Goal: Contribute content: Contribute content

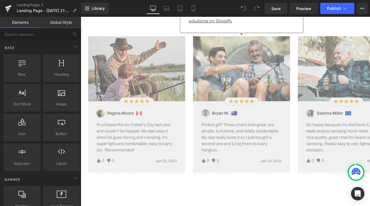
scroll to position [952, 0]
click at [157, 61] on img at bounding box center [249, 109] width 327 height 147
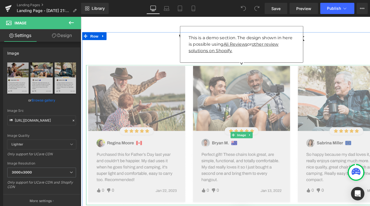
scroll to position [920, 0]
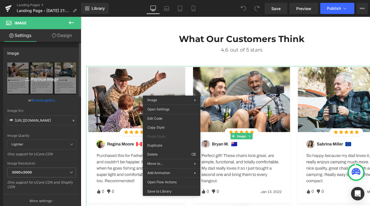
click at [46, 73] on link "Replace Image" at bounding box center [41, 78] width 69 height 32
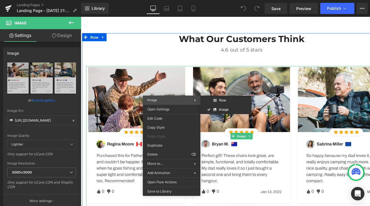
click at [162, 100] on span "Image" at bounding box center [170, 99] width 47 height 5
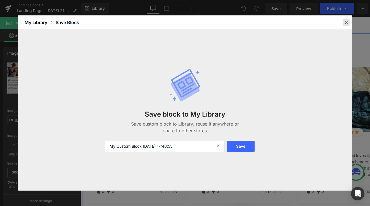
click at [347, 25] on div at bounding box center [346, 22] width 7 height 7
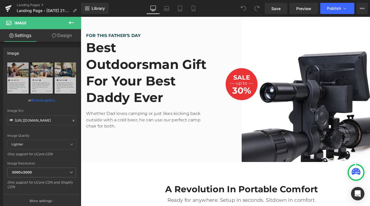
scroll to position [534, 0]
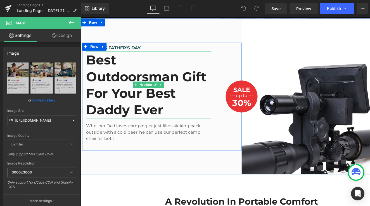
click at [105, 94] on h2 "Best Outdoorsman Gift For Your Best Daddy Ever" at bounding box center [151, 88] width 131 height 70
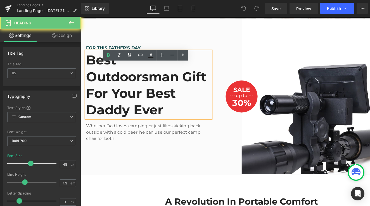
click at [105, 94] on h2 "Best Outdoorsman Gift For Your Best Daddy Ever" at bounding box center [151, 88] width 131 height 70
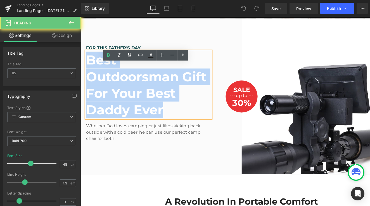
click at [105, 94] on h2 "Best Outdoorsman Gift For Your Best Daddy Ever" at bounding box center [151, 88] width 131 height 70
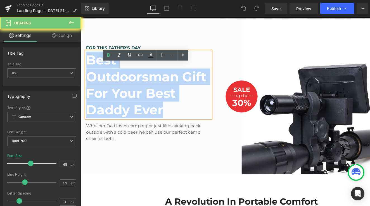
paste div
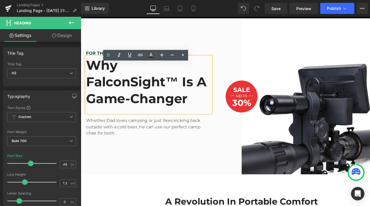
click at [168, 128] on link at bounding box center [167, 131] width 6 height 7
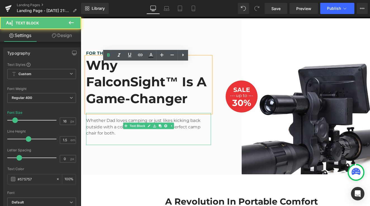
click at [101, 124] on p "Whether Dad loves camping or just likes kicking back outside with a cold beer, …" at bounding box center [151, 132] width 131 height 20
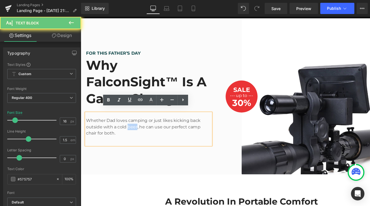
click at [101, 124] on p "Whether Dad loves camping or just likes kicking back outside with a cold beer, …" at bounding box center [151, 132] width 131 height 20
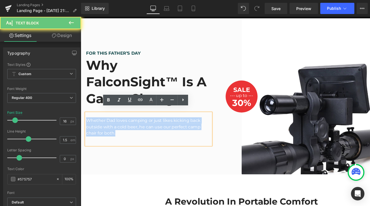
click at [101, 124] on p "Whether Dad loves camping or just likes kicking back outside with a cold beer, …" at bounding box center [151, 132] width 131 height 20
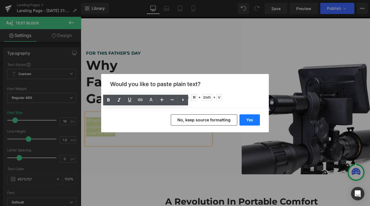
click at [259, 115] on button "Yes" at bounding box center [250, 119] width 20 height 11
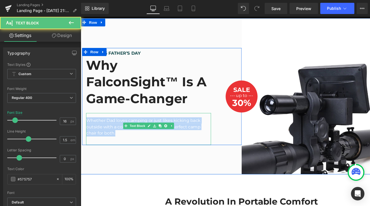
click at [196, 130] on div "Whether Dad loves camping or just likes kicking back outside with a cold beer, …" at bounding box center [151, 135] width 131 height 34
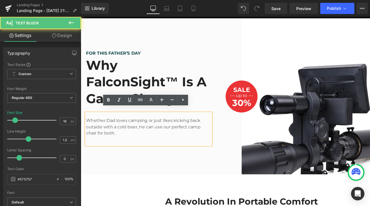
click at [196, 130] on div "Whether Dad loves camping or just likes kicking back outside with a cold beer, …" at bounding box center [151, 135] width 131 height 34
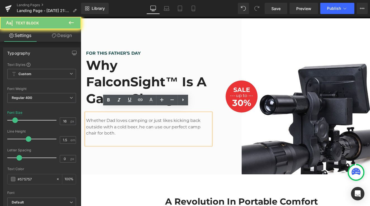
click at [196, 130] on div "Whether Dad loves camping or just likes kicking back outside with a cold beer, …" at bounding box center [151, 135] width 131 height 34
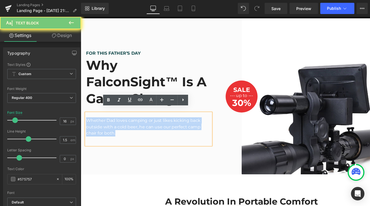
click at [196, 130] on div "Whether Dad loves camping or just likes kicking back outside with a cold beer, …" at bounding box center [151, 135] width 131 height 34
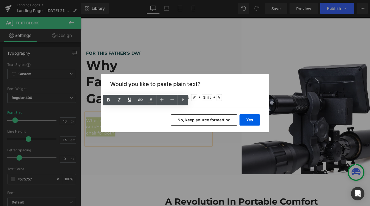
click at [199, 119] on button "No, keep source formatting" at bounding box center [204, 119] width 67 height 11
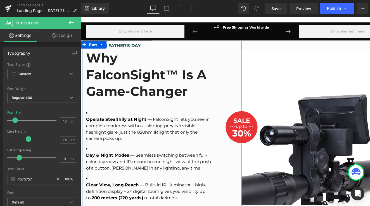
scroll to position [509, 0]
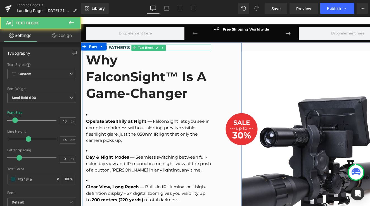
click at [116, 53] on p "FOR THIS FATHER’S DAY" at bounding box center [151, 49] width 131 height 7
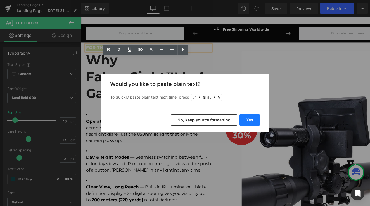
click at [252, 121] on button "Yes" at bounding box center [250, 119] width 20 height 11
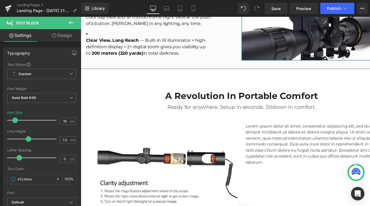
scroll to position [664, 0]
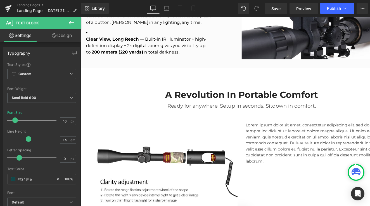
click at [209, 0] on div "Library Desktop Desktop Laptop Tablet Mobile Save Preview Publish Scheduled Upg…" at bounding box center [225, 8] width 289 height 17
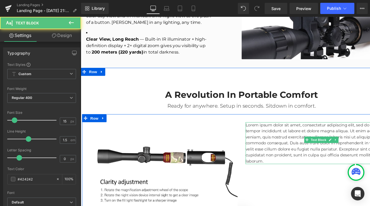
click at [263, 127] on p "Lorem ipsum dolor sit amet, consectetur adipiscing elit, sed do eiusmod tempor …" at bounding box center [333, 149] width 159 height 44
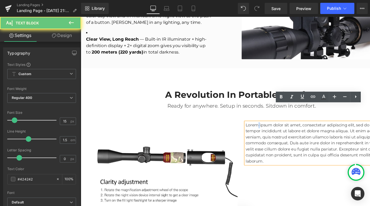
click at [263, 127] on p "Lorem ipsum dolor sit amet, consectetur adipiscing elit, sed do eiusmod tempor …" at bounding box center [333, 149] width 159 height 44
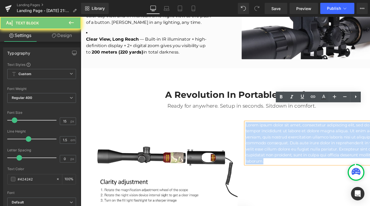
click at [263, 127] on p "Lorem ipsum dolor sit amet, consectetur adipiscing elit, sed do eiusmod tempor …" at bounding box center [333, 149] width 159 height 44
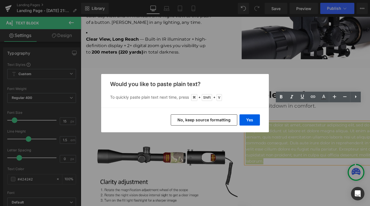
click at [212, 122] on button "No, keep source formatting" at bounding box center [204, 119] width 67 height 11
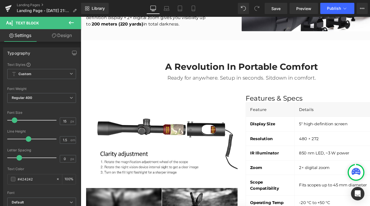
scroll to position [688, 0]
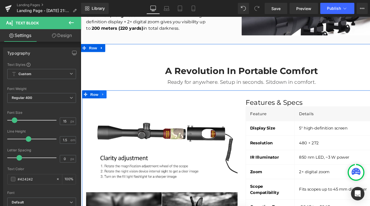
click at [103, 97] on icon at bounding box center [103, 98] width 1 height 3
click at [112, 96] on icon at bounding box center [112, 98] width 4 height 4
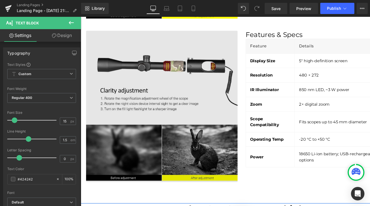
scroll to position [932, 0]
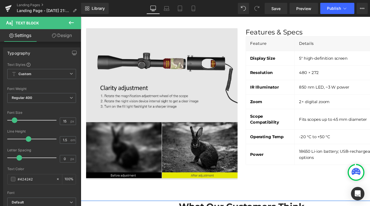
click at [142, 81] on img at bounding box center [165, 108] width 159 height 159
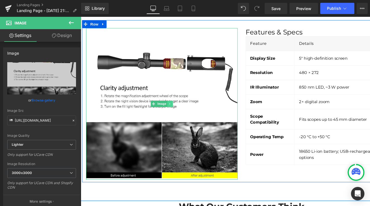
click at [174, 106] on icon at bounding box center [174, 107] width 3 height 3
click at [176, 107] on icon at bounding box center [177, 108] width 3 height 3
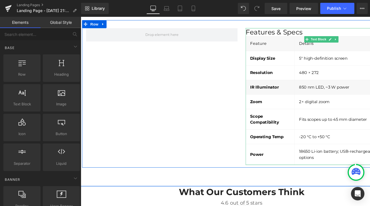
scroll to position [908, 0]
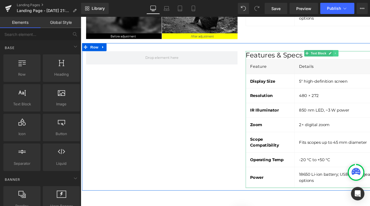
click at [348, 53] on icon at bounding box center [348, 54] width 3 height 3
click at [351, 54] on icon at bounding box center [351, 55] width 3 height 3
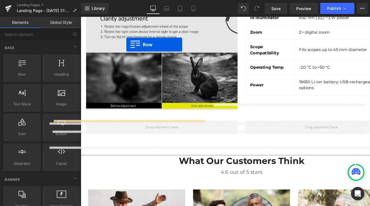
scroll to position [785, 0]
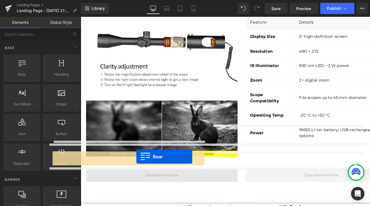
drag, startPoint x: 100, startPoint y: 89, endPoint x: 139, endPoint y: 164, distance: 84.1
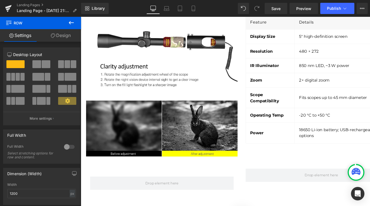
click at [72, 27] on button at bounding box center [72, 23] width 20 height 12
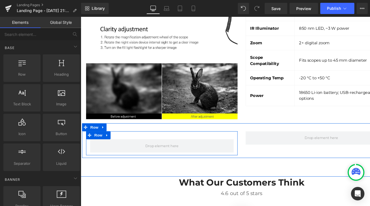
scroll to position [824, 0]
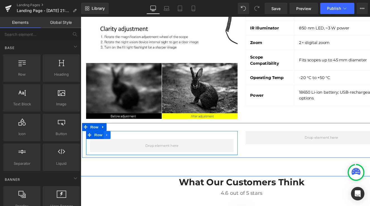
click at [108, 136] on link at bounding box center [108, 140] width 7 height 8
click at [121, 139] on icon at bounding box center [123, 141] width 4 height 4
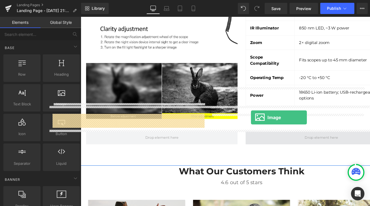
drag, startPoint x: 142, startPoint y: 114, endPoint x: 269, endPoint y: 122, distance: 127.2
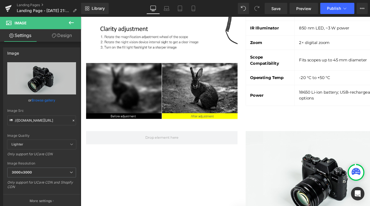
click at [69, 22] on icon at bounding box center [71, 22] width 7 height 7
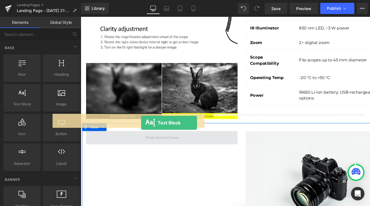
drag, startPoint x: 102, startPoint y: 122, endPoint x: 144, endPoint y: 128, distance: 42.3
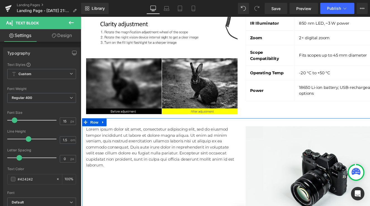
scroll to position [849, 0]
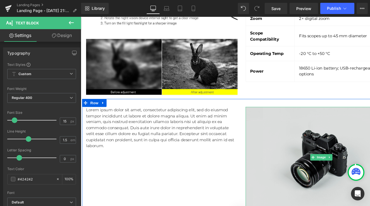
click at [289, 124] on img at bounding box center [333, 164] width 159 height 106
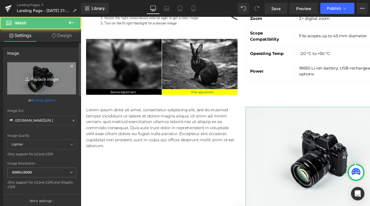
click at [58, 79] on icon "Replace Image" at bounding box center [41, 78] width 45 height 7
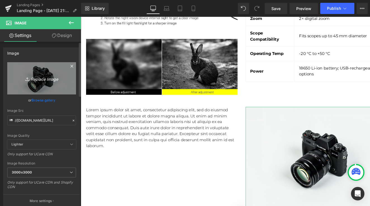
type input "C:\fakepath\TFS_480x480_a1095381-706c-4f99-9cb2-d5aa834b945b_480x480.gif"
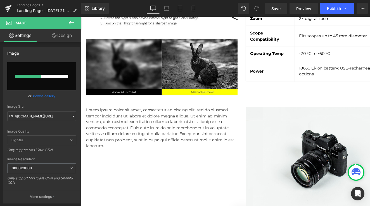
type input "[URL][DOMAIN_NAME]"
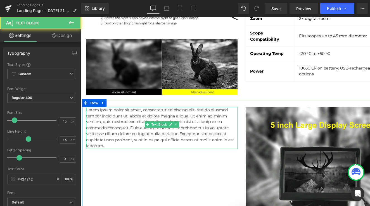
click at [145, 111] on p "Lorem ipsum dolor sit amet, consectetur adipiscing elit, sed do eiusmod tempor …" at bounding box center [165, 133] width 159 height 44
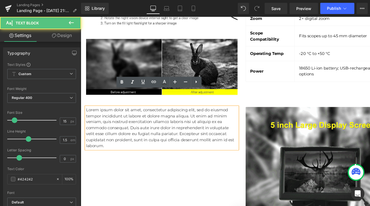
click at [145, 111] on p "Lorem ipsum dolor sit amet, consectetur adipiscing elit, sed do eiusmod tempor …" at bounding box center [165, 133] width 159 height 44
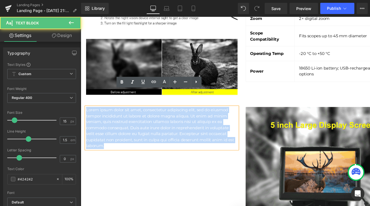
click at [145, 111] on p "Lorem ipsum dolor sit amet, consectetur adipiscing elit, sed do eiusmod tempor …" at bounding box center [165, 133] width 159 height 44
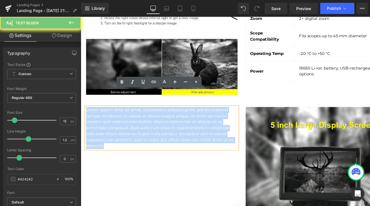
click at [145, 111] on p "Lorem ipsum dolor sit amet, consectetur adipiscing elit, sed do eiusmod tempor …" at bounding box center [165, 133] width 159 height 44
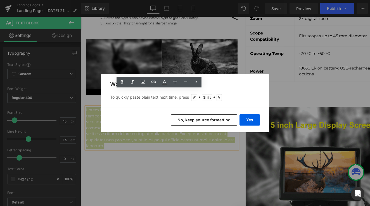
click at [197, 116] on button "No, keep source formatting" at bounding box center [204, 119] width 67 height 11
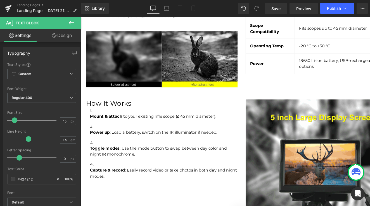
scroll to position [860, 0]
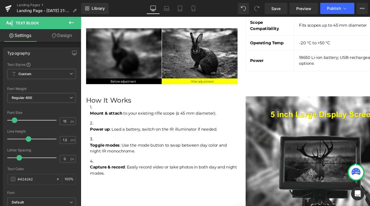
click at [171, 108] on ol "Mount & attach to your existing rifle scope (≤ 45 mm diameter). Power up : Load…" at bounding box center [168, 146] width 155 height 76
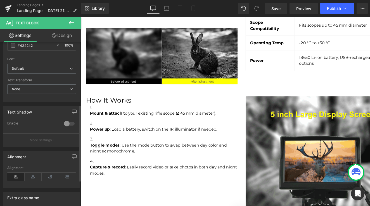
scroll to position [135, 0]
click at [38, 174] on icon at bounding box center [33, 175] width 17 height 8
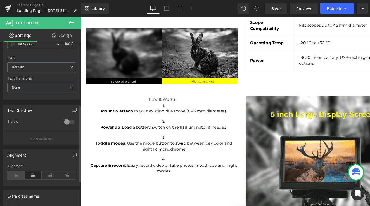
click at [18, 174] on icon at bounding box center [15, 175] width 17 height 8
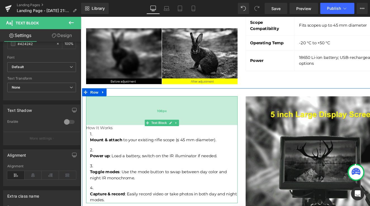
drag, startPoint x: 122, startPoint y: 82, endPoint x: 124, endPoint y: 112, distance: 30.3
click at [124, 112] on div "How It Works Mount & attach to your existing rifle scope (≤ 45 mm diameter). Po…" at bounding box center [165, 156] width 159 height 112
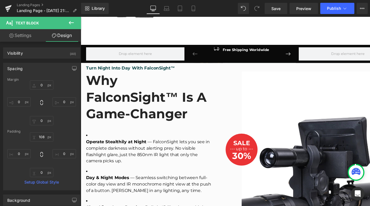
scroll to position [475, 0]
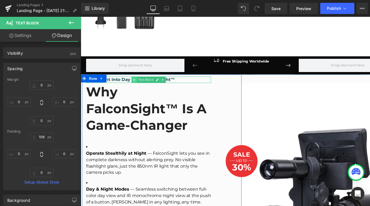
click at [138, 86] on span at bounding box center [137, 82] width 6 height 7
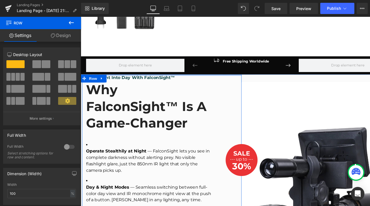
drag, startPoint x: 162, startPoint y: 92, endPoint x: 167, endPoint y: 88, distance: 5.9
click at [167, 88] on div "Turn Night Into Day With FalconSight™ Text Block Why FalconSight™ is a Game-Cha…" at bounding box center [165, 166] width 169 height 179
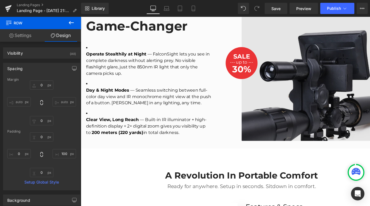
scroll to position [567, 0]
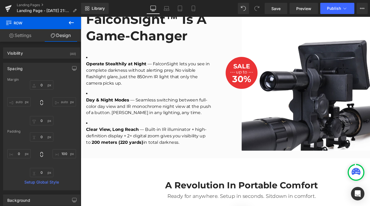
click at [251, 77] on div "30% Text Block" at bounding box center [250, 82] width 34 height 10
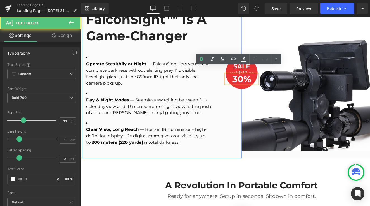
click at [247, 76] on div "Turn Night Into Day With FalconSight™ Text Block Why FalconSight™ is a Game-Cha…" at bounding box center [166, 75] width 168 height 179
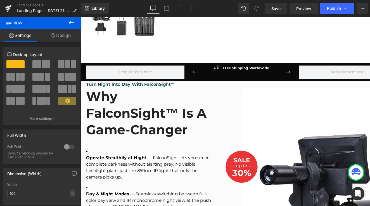
scroll to position [470, 0]
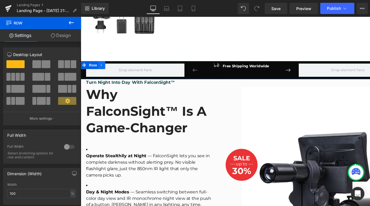
click at [102, 69] on icon at bounding box center [103, 67] width 4 height 4
click at [119, 69] on link at bounding box center [117, 67] width 7 height 8
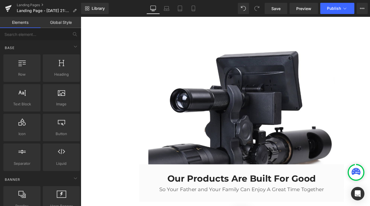
scroll to position [1306, 0]
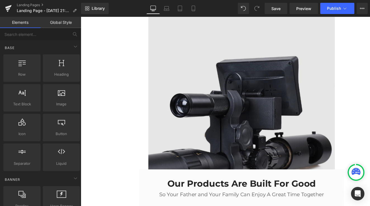
click at [233, 112] on img at bounding box center [250, 99] width 196 height 196
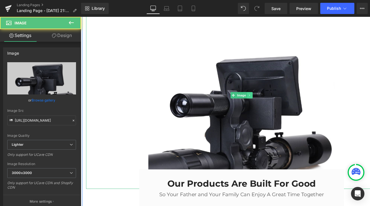
click at [256, 96] on link at bounding box center [259, 99] width 6 height 7
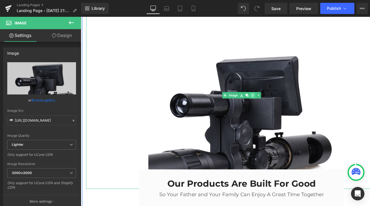
click at [259, 96] on link at bounding box center [262, 99] width 6 height 7
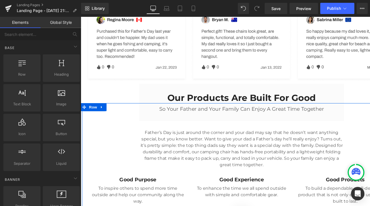
scroll to position [1207, 0]
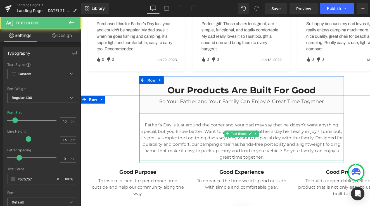
click at [203, 127] on p "Father’s Day is just around the corner and your dad may say that he doesn’t wan…" at bounding box center [249, 147] width 215 height 40
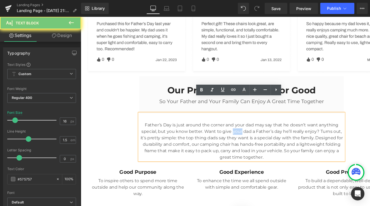
click at [203, 127] on p "Father’s Day is just around the corner and your dad may say that he doesn’t wan…" at bounding box center [249, 147] width 215 height 40
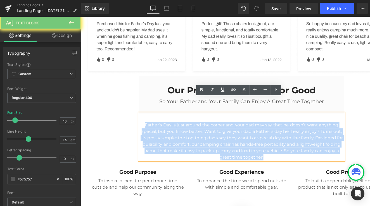
click at [203, 127] on p "Father’s Day is just around the corner and your dad may say that he doesn’t wan…" at bounding box center [249, 147] width 215 height 40
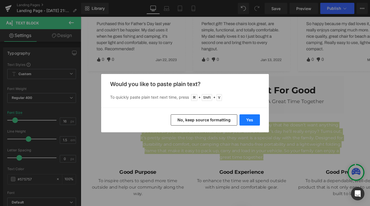
click at [247, 116] on button "Yes" at bounding box center [250, 119] width 20 height 11
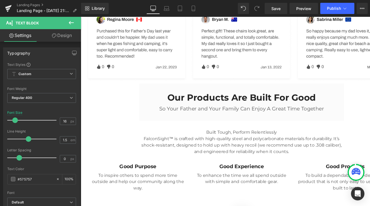
scroll to position [1199, 0]
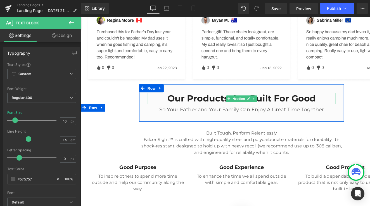
click at [216, 96] on h3 "Our Products Are Built For Good" at bounding box center [249, 102] width 197 height 12
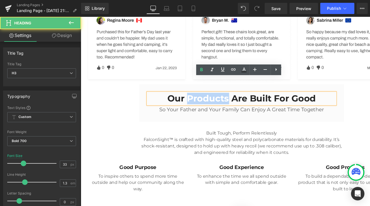
click at [216, 96] on h3 "Our Products Are Built For Good" at bounding box center [249, 102] width 197 height 12
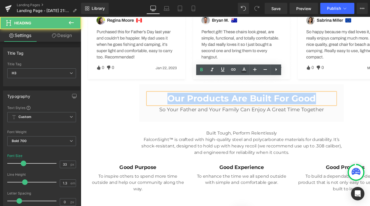
click at [216, 96] on h3 "Our Products Are Built For Good" at bounding box center [249, 102] width 197 height 12
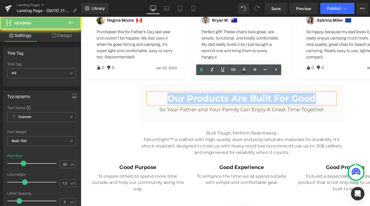
click at [216, 96] on h3 "Our Products Are Built For Good" at bounding box center [249, 102] width 197 height 12
paste div
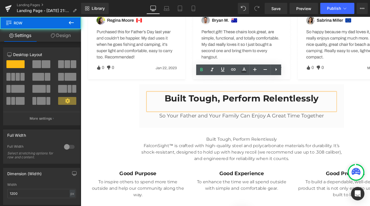
click at [230, 107] on div "Built Tough, Perform Relentlessly Heading So Your Father and Your Family Can En…" at bounding box center [249, 110] width 215 height 45
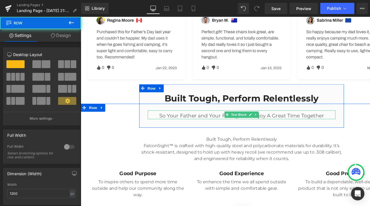
click at [228, 117] on p "So Your Father and Your Family Can Enjoy A Great Time Together" at bounding box center [249, 120] width 197 height 7
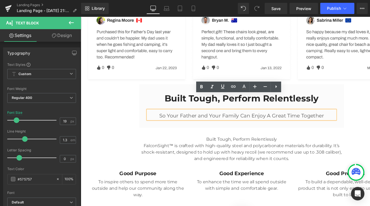
click at [260, 117] on p "So Your Father and Your Family Can Enjoy A Great Time Together" at bounding box center [249, 120] width 197 height 7
click at [258, 114] on div "Built Tough, Perform Relentlessly Heading So Your Father and Your Family Can En…" at bounding box center [249, 110] width 215 height 45
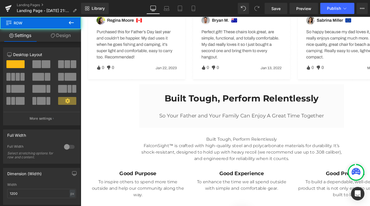
click at [244, 142] on p "Built Tough, Perform Relentlessly" at bounding box center [249, 145] width 215 height 7
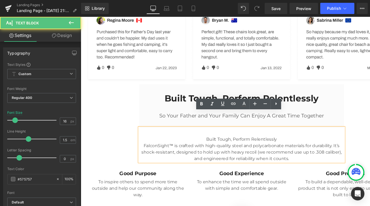
click at [244, 142] on p "Built Tough, Perform Relentlessly" at bounding box center [249, 145] width 215 height 7
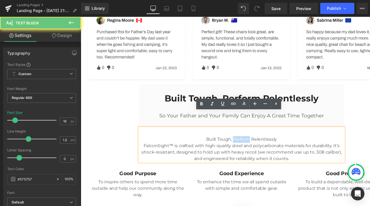
click at [244, 142] on p "Built Tough, Perform Relentlessly" at bounding box center [249, 145] width 215 height 7
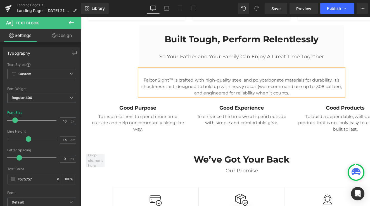
scroll to position [1221, 0]
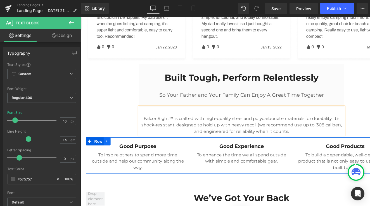
click at [108, 145] on icon at bounding box center [109, 147] width 4 height 4
click at [122, 145] on icon at bounding box center [123, 147] width 4 height 4
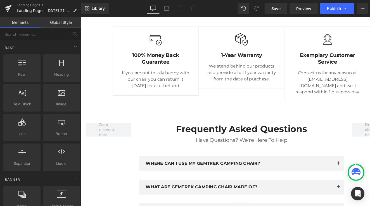
scroll to position [1362, 0]
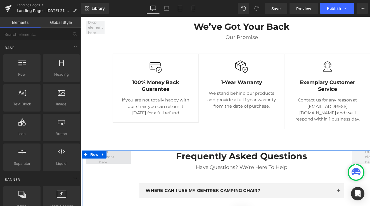
click at [116, 154] on span at bounding box center [110, 163] width 24 height 19
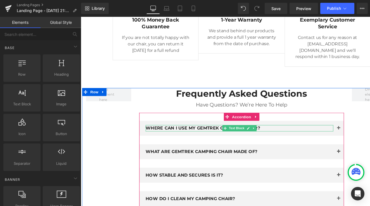
scroll to position [1432, 0]
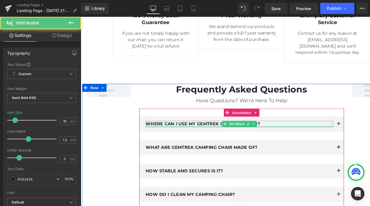
click at [207, 131] on div at bounding box center [247, 131] width 197 height 1
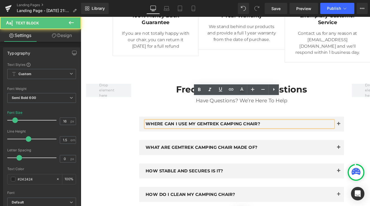
click at [207, 126] on p "WHERE CAN I USE MY GEMTREK CAMPING CHAIR?" at bounding box center [247, 129] width 197 height 7
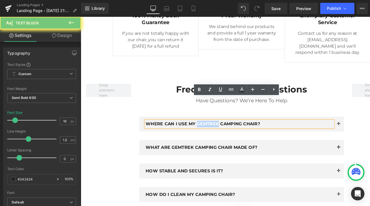
click at [207, 126] on p "WHERE CAN I USE MY GEMTREK CAMPING CHAIR?" at bounding box center [247, 129] width 197 height 7
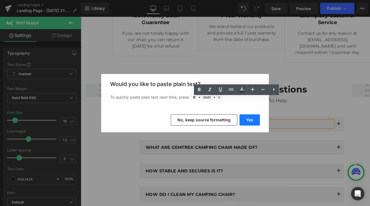
click at [248, 120] on button "Yes" at bounding box center [250, 119] width 20 height 11
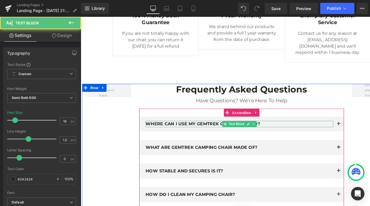
click at [281, 126] on p "WHERE CAN I USE MY GEMTREK CAMPING CHAIR?" at bounding box center [247, 129] width 197 height 7
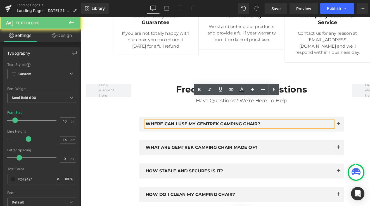
click at [281, 126] on p "WHERE CAN I USE MY GEMTREK CAMPING CHAIR?" at bounding box center [247, 129] width 197 height 7
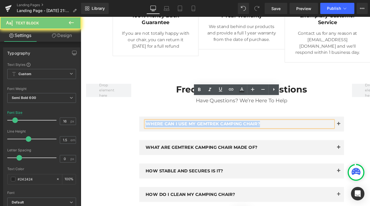
click at [281, 126] on p "WHERE CAN I USE MY GEMTREK CAMPING CHAIR?" at bounding box center [247, 129] width 197 height 7
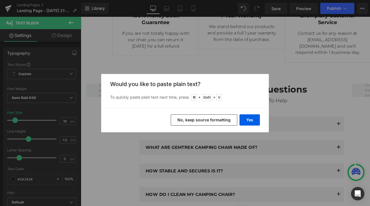
click at [225, 120] on button "No, keep source formatting" at bounding box center [204, 119] width 67 height 11
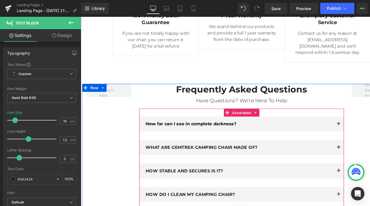
click at [352, 121] on button "button" at bounding box center [351, 129] width 11 height 16
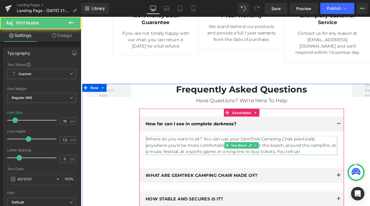
click at [189, 141] on p "Where do you want to sit? You can use your GemTrek Camping Chair practically an…" at bounding box center [249, 151] width 201 height 20
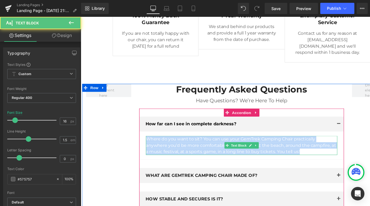
click at [189, 141] on p "Where do you want to sit? You can use your GemTrek Camping Chair practically an…" at bounding box center [249, 151] width 201 height 20
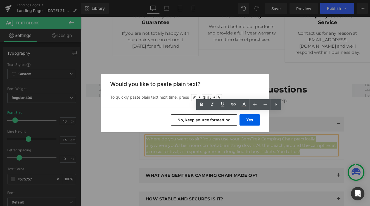
click at [220, 120] on button "No, keep source formatting" at bounding box center [204, 119] width 67 height 11
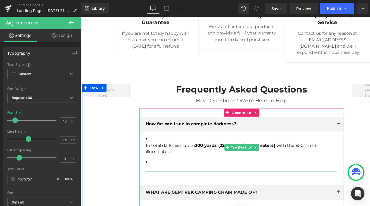
click at [183, 166] on li at bounding box center [249, 169] width 201 height 7
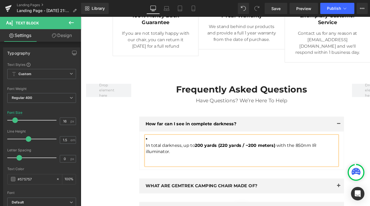
click at [153, 148] on p "In total darkness, up to 200 yards (220 yards / ~200 meters) with the 850nm IR …" at bounding box center [249, 154] width 201 height 13
click at [195, 186] on div "WHAT ARE GEMTREK CAMPING CHAIR MADE OF? Text Block" at bounding box center [249, 194] width 215 height 16
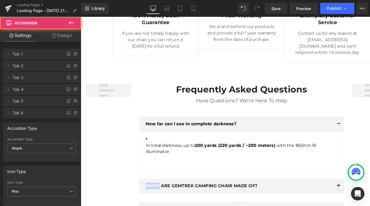
click at [195, 186] on div "WHAT ARE GEMTREK CAMPING CHAIR MADE OF? Text Block" at bounding box center [249, 194] width 215 height 16
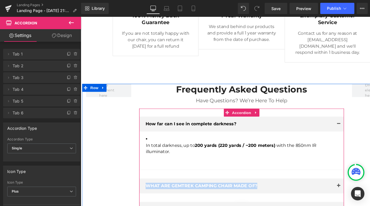
click at [193, 191] on p "WHAT ARE GEMTREK CAMPING CHAIR MADE OF?" at bounding box center [247, 194] width 197 height 7
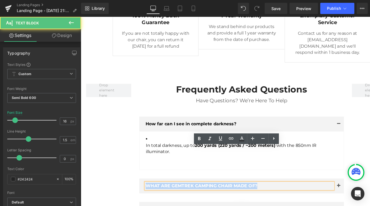
click at [193, 191] on p "WHAT ARE GEMTREK CAMPING CHAIR MADE OF?" at bounding box center [247, 194] width 197 height 7
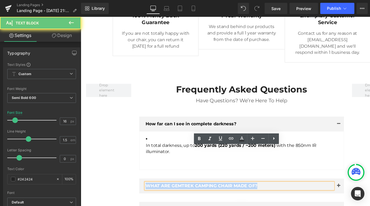
click at [193, 191] on p "WHAT ARE GEMTREK CAMPING CHAIR MADE OF?" at bounding box center [247, 194] width 197 height 7
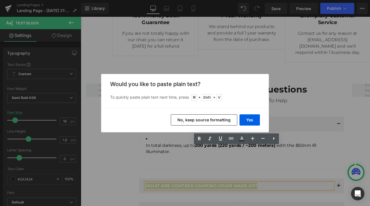
click at [224, 120] on button "No, keep source formatting" at bounding box center [204, 119] width 67 height 11
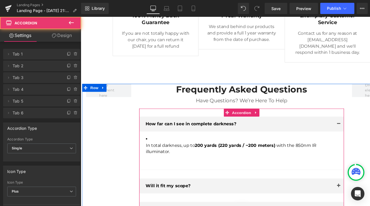
click at [352, 186] on button "button" at bounding box center [351, 194] width 11 height 16
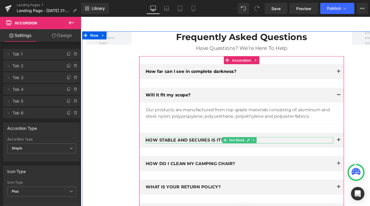
scroll to position [1490, 0]
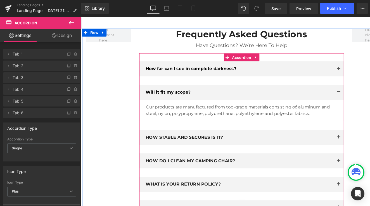
click at [171, 108] on p "Our products are manufactured from top-grade materials consisting of: aluminum …" at bounding box center [249, 114] width 201 height 13
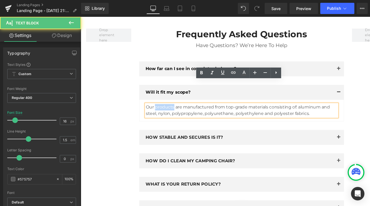
click at [171, 108] on p "Our products are manufactured from top-grade materials consisting of: aluminum …" at bounding box center [249, 114] width 201 height 13
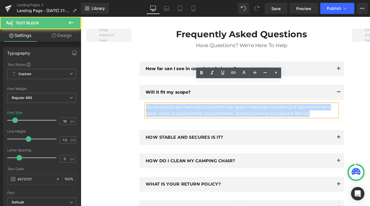
click at [171, 108] on p "Our products are manufactured from top-grade materials consisting of: aluminum …" at bounding box center [249, 114] width 201 height 13
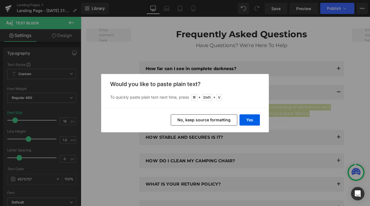
click at [221, 121] on button "No, keep source formatting" at bounding box center [204, 119] width 67 height 11
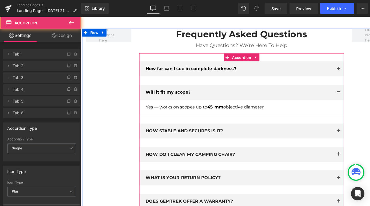
click at [198, 63] on div "How far can I see in complete darkness? Text Block In total darkness, up to 200…" at bounding box center [249, 140] width 215 height 155
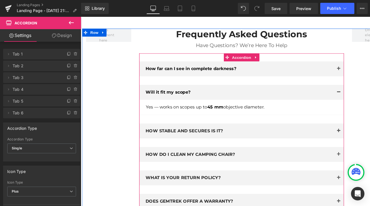
click at [210, 133] on p "HOW STABLE AND SECURES IS IT?" at bounding box center [247, 136] width 197 height 7
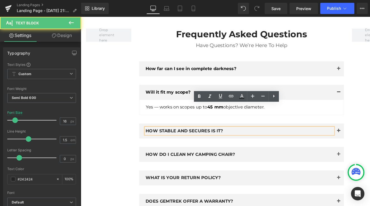
click at [228, 133] on p "HOW STABLE AND SECURES IS IT?" at bounding box center [247, 136] width 197 height 7
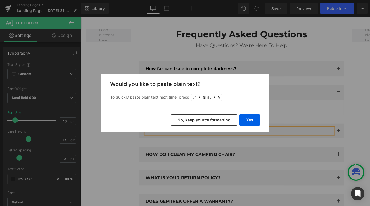
click at [201, 116] on button "No, keep source formatting" at bounding box center [204, 119] width 67 height 11
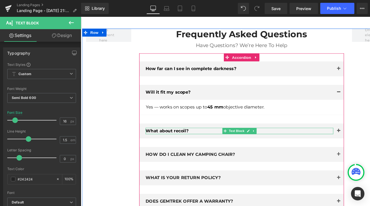
click at [198, 133] on p "What about recoil?" at bounding box center [247, 136] width 197 height 7
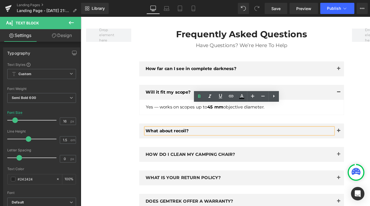
click at [352, 129] on button "button" at bounding box center [351, 137] width 11 height 16
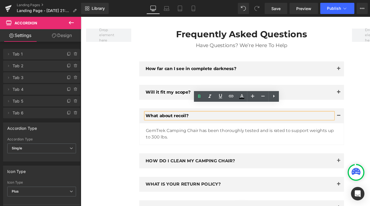
click at [81, 17] on div at bounding box center [81, 17] width 0 height 0
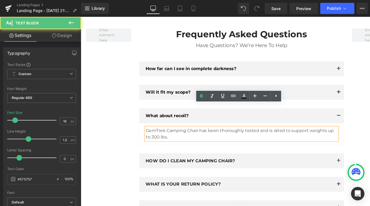
click at [171, 133] on p "GemTrek Camping Chair has been thoroughly tested and is rated to support weight…" at bounding box center [249, 139] width 201 height 13
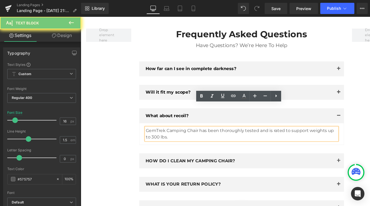
click at [171, 133] on p "GemTrek Camping Chair has been thoroughly tested and is rated to support weight…" at bounding box center [249, 139] width 201 height 13
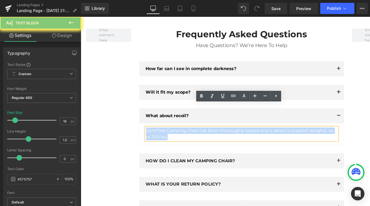
click at [171, 133] on p "GemTrek Camping Chair has been thoroughly tested and is rated to support weight…" at bounding box center [249, 139] width 201 height 13
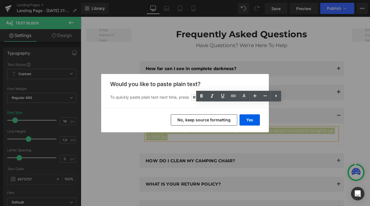
click at [210, 116] on button "No, keep source formatting" at bounding box center [204, 119] width 67 height 11
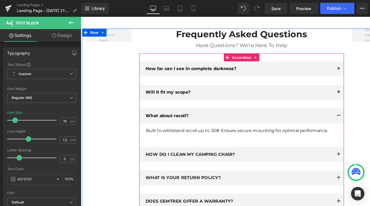
click at [200, 158] on p "HOW DO I CLEAN MY CAMPING CHAIR?" at bounding box center [247, 161] width 197 height 7
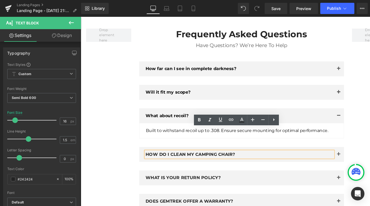
click at [173, 158] on p "HOW DO I CLEAN MY CAMPING CHAIR?" at bounding box center [247, 161] width 197 height 7
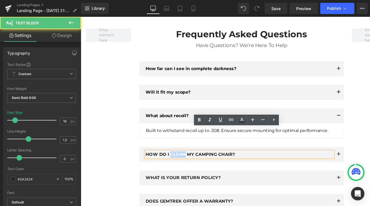
click at [173, 158] on p "HOW DO I CLEAN MY CAMPING CHAIR?" at bounding box center [247, 161] width 197 height 7
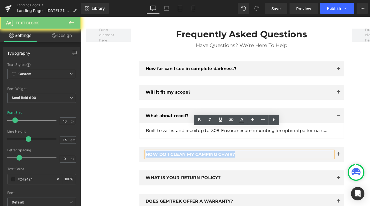
click at [173, 158] on p "HOW DO I CLEAN MY CAMPING CHAIR?" at bounding box center [247, 161] width 197 height 7
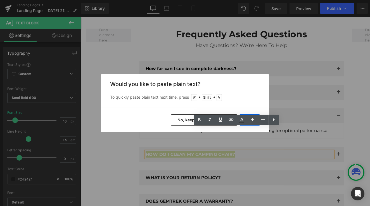
click at [189, 121] on button "No, keep source formatting" at bounding box center [204, 119] width 67 height 11
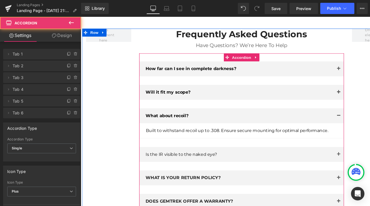
click at [352, 162] on span "button" at bounding box center [352, 162] width 0 height 0
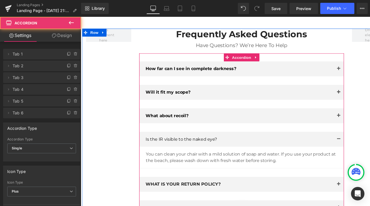
click at [246, 156] on div "How far can I see in complete darkness? Text Block In total darkness, up to 200…" at bounding box center [249, 143] width 215 height 161
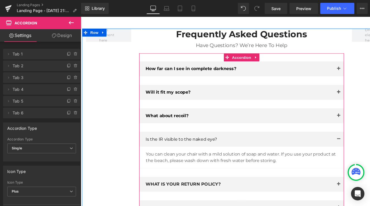
click at [166, 157] on p "You can clean your chair with a mild solution of soap and water. If you use you…" at bounding box center [249, 163] width 201 height 13
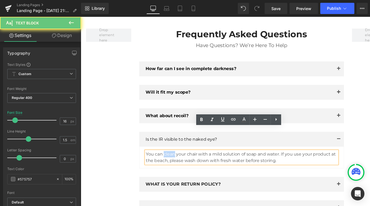
click at [166, 157] on p "You can clean your chair with a mild solution of soap and water. If you use you…" at bounding box center [249, 163] width 201 height 13
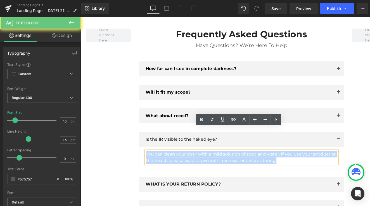
click at [166, 157] on p "You can clean your chair with a mild solution of soap and water. If you use you…" at bounding box center [249, 163] width 201 height 13
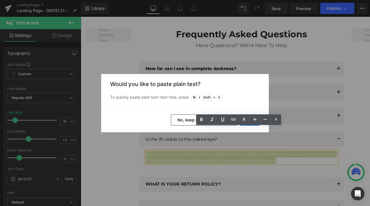
click at [252, 104] on div "Would you like to paste plain text? To quickly paste plain text next time, pres…" at bounding box center [185, 91] width 168 height 34
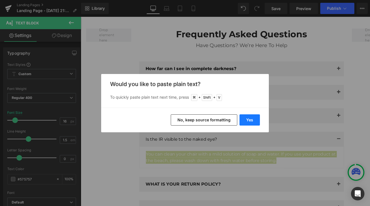
click at [247, 122] on button "Yes" at bounding box center [250, 119] width 20 height 11
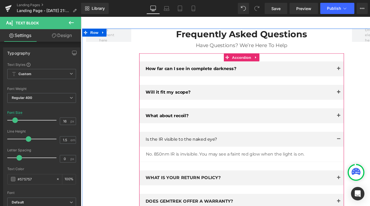
click at [206, 157] on p "No. 850nm IR is invisible. You may see a faint red glow when the light is on." at bounding box center [249, 160] width 201 height 7
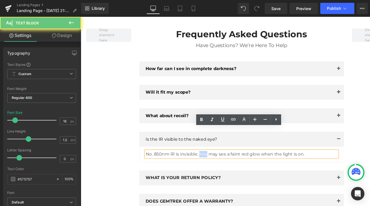
click at [206, 157] on p "No. 850nm IR is invisible. You may see a faint red glow when the light is on." at bounding box center [249, 160] width 201 height 7
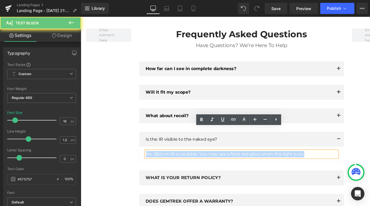
click at [206, 157] on p "No. 850nm IR is invisible. You may see a faint red glow when the light is on." at bounding box center [249, 160] width 201 height 7
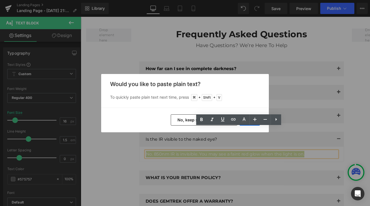
click at [191, 120] on button "No, keep source formatting" at bounding box center [204, 119] width 67 height 11
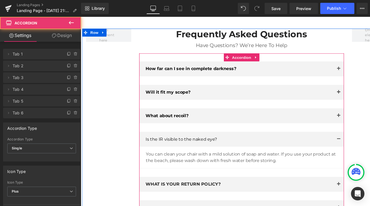
click at [211, 153] on article "You can clean your chair with a mild solution of soap and water. If you use you…" at bounding box center [249, 164] width 215 height 23
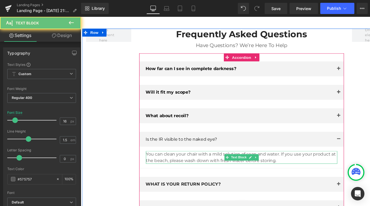
click at [205, 157] on p "You can clean your chair with a mild solution of soap and water. If you use you…" at bounding box center [249, 163] width 201 height 13
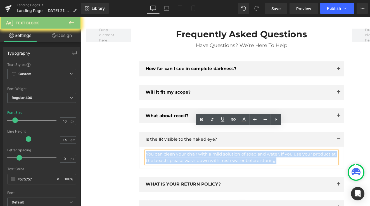
click at [205, 157] on p "You can clean your chair with a mild solution of soap and water. If you use you…" at bounding box center [249, 163] width 201 height 13
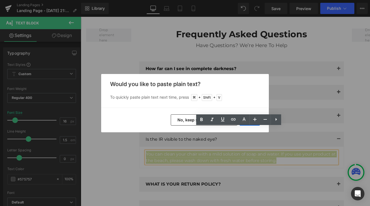
click at [189, 121] on button "No, keep source formatting" at bounding box center [204, 119] width 67 height 11
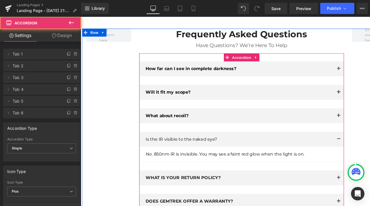
click at [233, 113] on div "What about recoil? Text Block" at bounding box center [249, 121] width 215 height 16
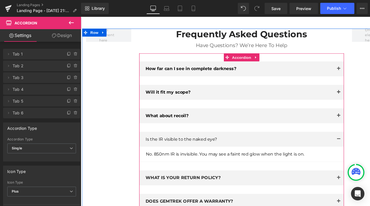
click at [350, 113] on button "button" at bounding box center [351, 121] width 11 height 16
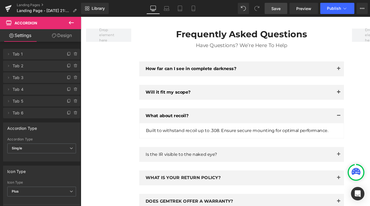
click at [282, 11] on link "Save" at bounding box center [276, 8] width 23 height 11
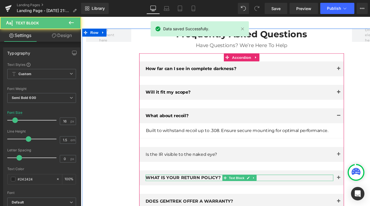
click at [182, 182] on div "WHAT IS YOUR RETURN POLICY? Text Block" at bounding box center [247, 185] width 197 height 7
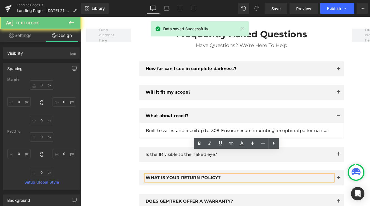
click at [182, 182] on p "WHAT IS YOUR RETURN POLICY?" at bounding box center [247, 185] width 197 height 7
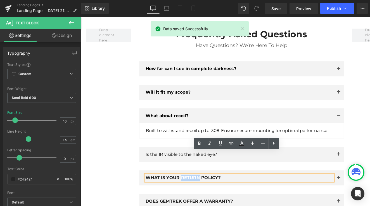
click at [214, 170] on div "How far can I see in complete darkness? Text Block In total darkness, up to 200…" at bounding box center [249, 140] width 215 height 155
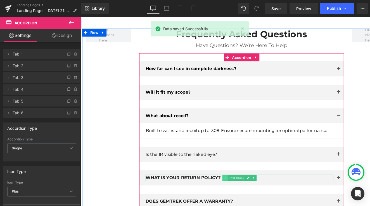
click at [233, 182] on span at bounding box center [233, 185] width 6 height 7
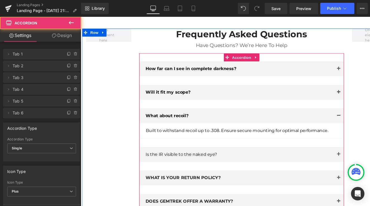
click at [352, 178] on button "button" at bounding box center [351, 186] width 11 height 16
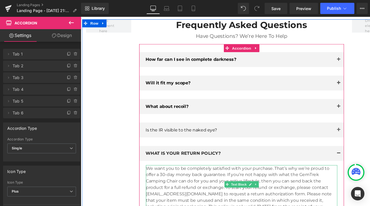
scroll to position [1502, 0]
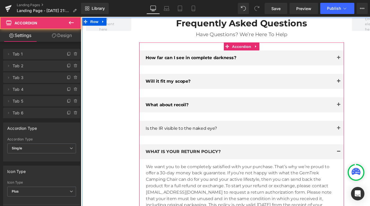
click at [352, 160] on span "button" at bounding box center [352, 160] width 0 height 0
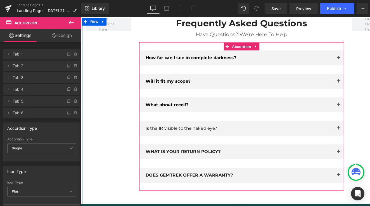
click at [252, 180] on span "Text Block" at bounding box center [244, 183] width 18 height 7
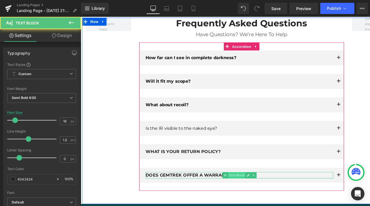
click at [252, 180] on span "Text Block" at bounding box center [244, 183] width 18 height 7
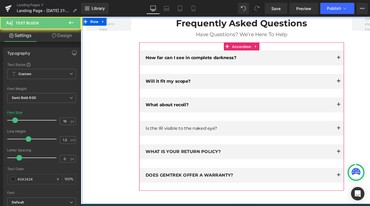
click at [285, 175] on div "DOES GEMTREK OFFER A WARRANTY? Text Block" at bounding box center [249, 183] width 215 height 16
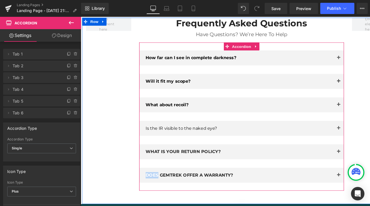
click at [285, 175] on div "DOES GEMTREK OFFER A WARRANTY? Text Block" at bounding box center [249, 183] width 215 height 16
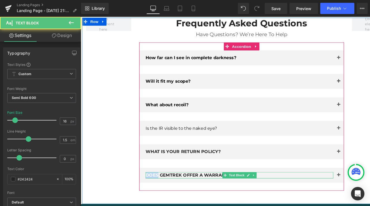
click at [276, 180] on div "DOES GEMTREK OFFER A WARRANTY? Text Block" at bounding box center [247, 183] width 197 height 7
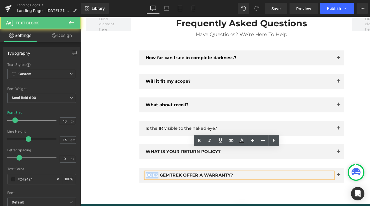
click at [276, 180] on p "DOES GEMTREK OFFER A WARRANTY?" at bounding box center [247, 183] width 197 height 7
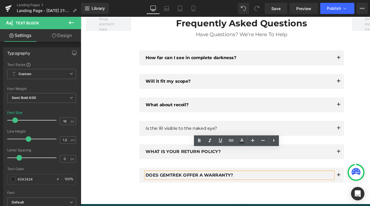
click at [331, 180] on p "DOES GEMTREK OFFER A WARRANTY?" at bounding box center [247, 183] width 197 height 7
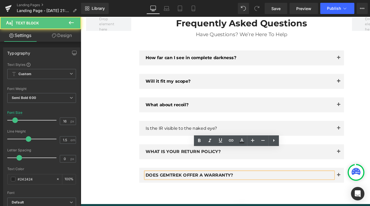
click at [331, 180] on p "DOES GEMTREK OFFER A WARRANTY?" at bounding box center [247, 183] width 197 height 7
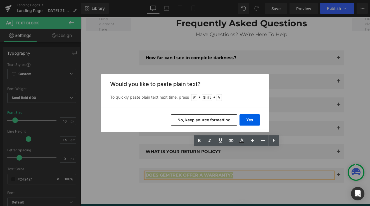
click at [211, 113] on div "Yes No, keep source formatting" at bounding box center [185, 119] width 168 height 25
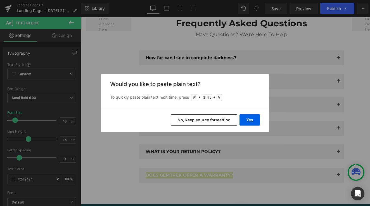
click at [207, 118] on button "No, keep source formatting" at bounding box center [204, 119] width 67 height 11
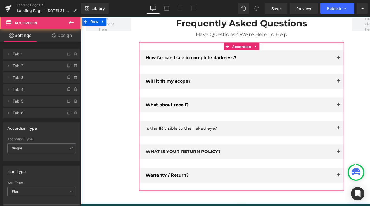
click at [352, 175] on button "button" at bounding box center [351, 183] width 11 height 16
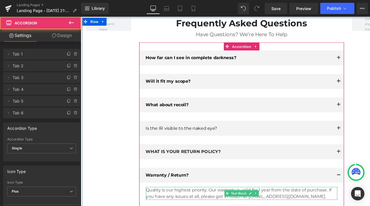
click at [203, 195] on p "Quality is our highest priority. Our warranty is valid for 1 year from the date…" at bounding box center [249, 201] width 201 height 13
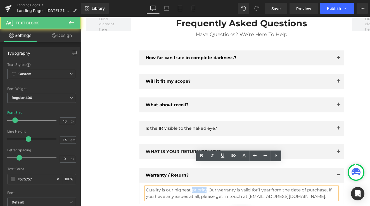
click at [203, 195] on p "Quality is our highest priority. Our warranty is valid for 1 year from the date…" at bounding box center [249, 201] width 201 height 13
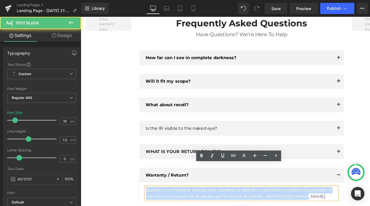
click at [203, 195] on p "Quality is our highest priority. Our warranty is valid for 1 year from the date…" at bounding box center [249, 201] width 201 height 13
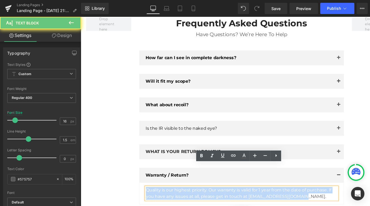
click at [203, 195] on p "Quality is our highest priority. Our warranty is valid for 1 year from the date…" at bounding box center [249, 201] width 201 height 13
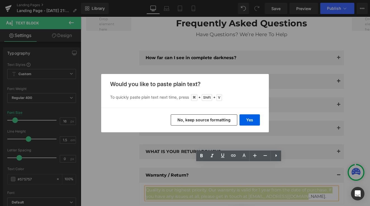
click at [208, 116] on button "No, keep source formatting" at bounding box center [204, 119] width 67 height 11
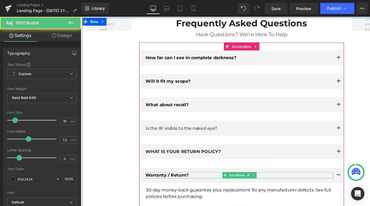
click at [184, 180] on strong "Warranty / Return?" at bounding box center [171, 182] width 45 height 5
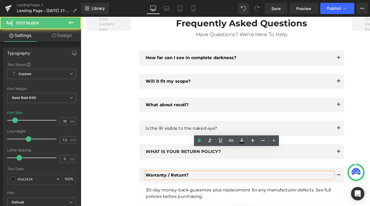
click at [184, 180] on strong "Warranty / Return?" at bounding box center [171, 182] width 45 height 5
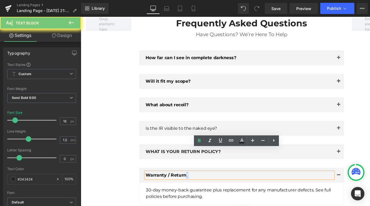
click at [184, 180] on strong "Warranty / Return?" at bounding box center [171, 182] width 45 height 5
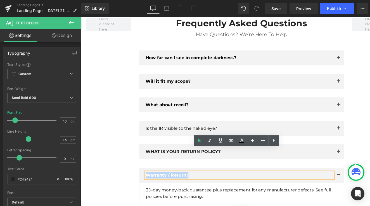
copy strong "Warranty / Return?"
click at [215, 150] on div "WHAT IS YOUR RETURN POLICY? Text Block" at bounding box center [249, 158] width 215 height 16
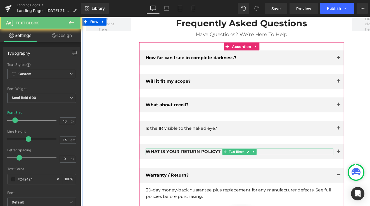
click at [214, 155] on p "WHAT IS YOUR RETURN POLICY?" at bounding box center [247, 158] width 197 height 7
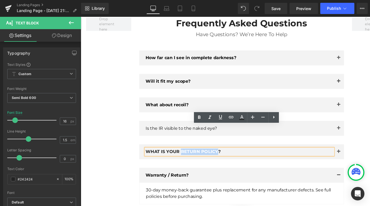
drag, startPoint x: 182, startPoint y: 133, endPoint x: 219, endPoint y: 133, distance: 37.2
click at [219, 155] on p "WHAT IS YOUR RETURN POLICY?" at bounding box center [247, 158] width 197 height 7
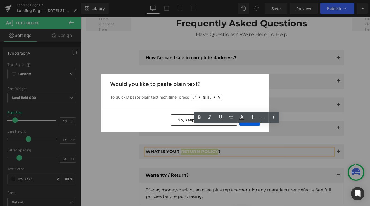
click at [188, 122] on button "No, keep source formatting" at bounding box center [204, 119] width 67 height 11
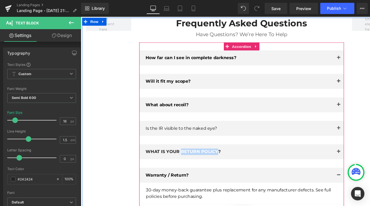
click at [197, 150] on div "WHAT IS YOUR RETURN POLICY? Text Block" at bounding box center [249, 158] width 215 height 16
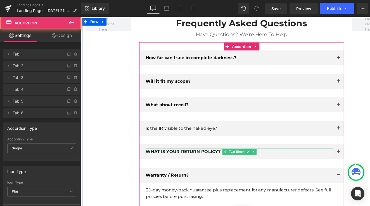
click at [183, 155] on p "WHAT IS YOUR RETURN POLICY?" at bounding box center [247, 158] width 197 height 7
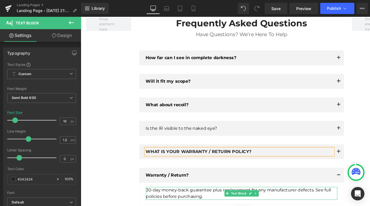
click at [264, 200] on icon at bounding box center [264, 201] width 3 height 3
click at [81, 17] on link at bounding box center [81, 17] width 0 height 0
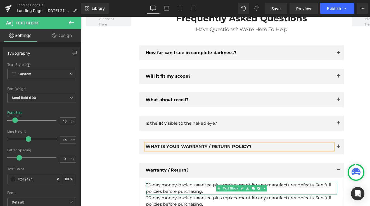
click at [264, 190] on div "30-day money-back guarantee plus replacement for any manufacturer defects. See …" at bounding box center [249, 196] width 201 height 13
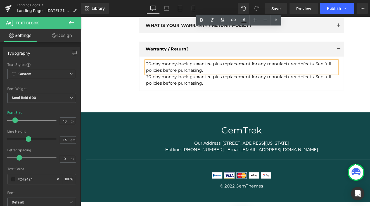
scroll to position [1646, 0]
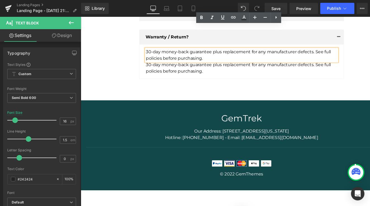
click at [176, 50] on p "30-day money-back guarantee plus replacement for any manufacturer defects. See …" at bounding box center [249, 56] width 201 height 13
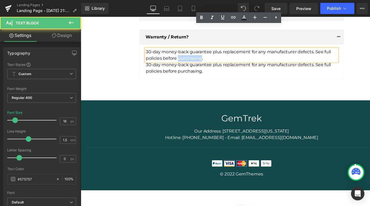
click at [176, 50] on p "30-day money-back guarantee plus replacement for any manufacturer defects. See …" at bounding box center [249, 56] width 201 height 13
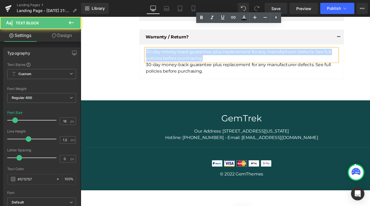
click at [176, 50] on p "30-day money-back guarantee plus replacement for any manufacturer defects. See …" at bounding box center [249, 56] width 201 height 13
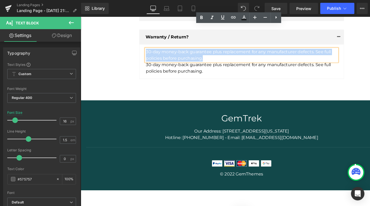
copy span "30-day money-back guarantee plus replacement for any manufacturer defects. See …"
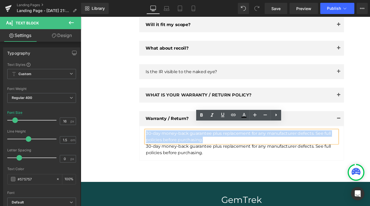
scroll to position [1530, 0]
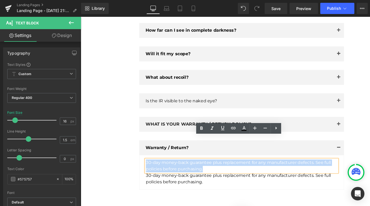
click at [349, 122] on button "button" at bounding box center [351, 130] width 11 height 16
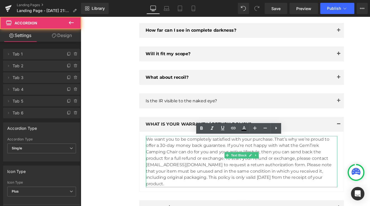
click at [165, 142] on p "We want you to be completely satisfied with your purchase. That’s why we’re pro…" at bounding box center [249, 169] width 201 height 54
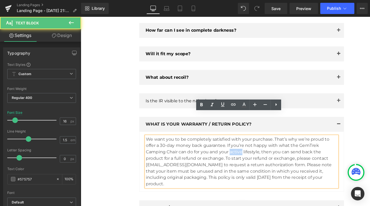
click at [165, 142] on p "We want you to be completely satisfied with your purchase. That’s why we’re pro…" at bounding box center [249, 169] width 201 height 54
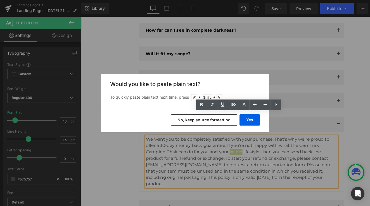
click at [198, 120] on button "No, keep source formatting" at bounding box center [204, 119] width 67 height 11
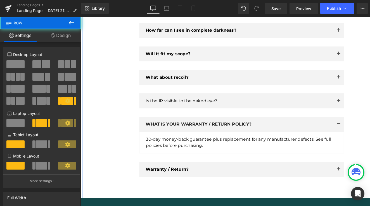
click at [313, 176] on div "Frequently Asked Questions Heading Have Questions? We’re Here To Help Text Bloc…" at bounding box center [250, 98] width 336 height 218
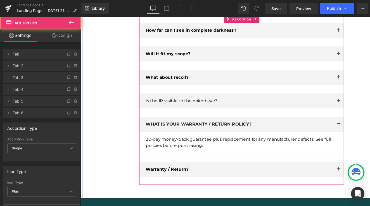
click at [353, 122] on button "button" at bounding box center [351, 130] width 11 height 16
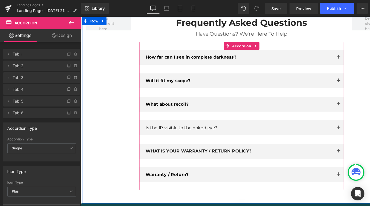
scroll to position [1493, 0]
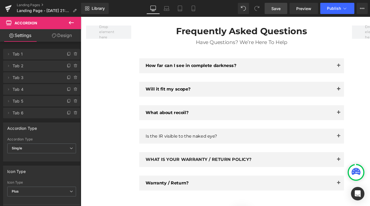
click at [281, 11] on span "Save" at bounding box center [276, 9] width 9 height 6
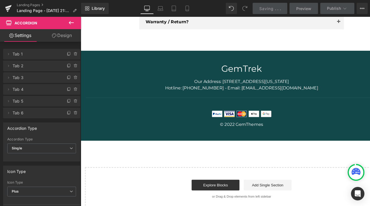
scroll to position [1662, 0]
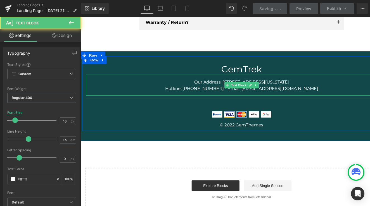
click at [227, 82] on p "Our Address: [STREET_ADDRESS][US_STATE] Hotline: [PHONE_NUMBER] - Email: [EMAIL…" at bounding box center [249, 88] width 327 height 13
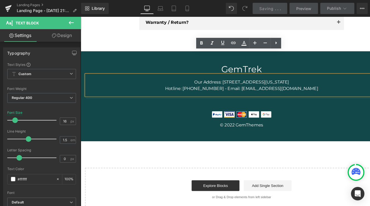
click at [315, 89] on div "GemTrek Heading Our Address: [STREET_ADDRESS][US_STATE] Hotline: [PHONE_NUMBER]…" at bounding box center [250, 99] width 336 height 67
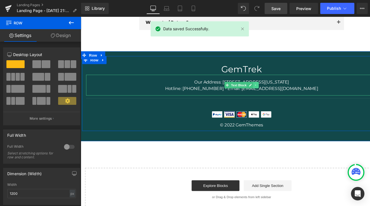
click at [266, 85] on link at bounding box center [265, 88] width 6 height 7
click at [269, 85] on link at bounding box center [268, 88] width 6 height 7
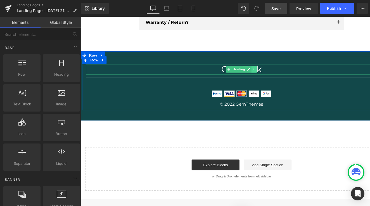
click at [263, 70] on icon at bounding box center [263, 71] width 3 height 3
click at [265, 70] on icon at bounding box center [266, 71] width 3 height 3
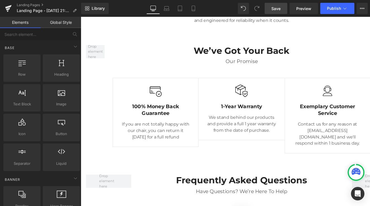
scroll to position [1339, 0]
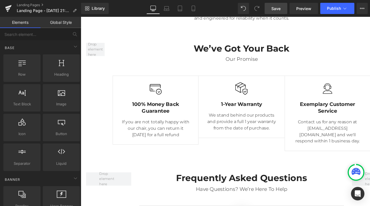
click at [267, 13] on link "Save" at bounding box center [276, 8] width 23 height 11
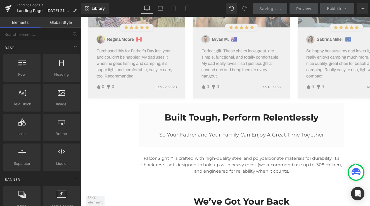
scroll to position [1178, 0]
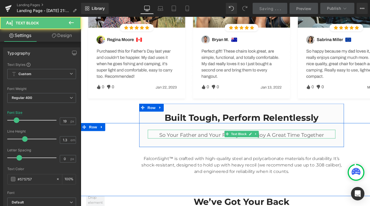
click at [220, 138] on p "So Your Father and Your Family Can Enjoy A Great Time Together" at bounding box center [249, 141] width 197 height 7
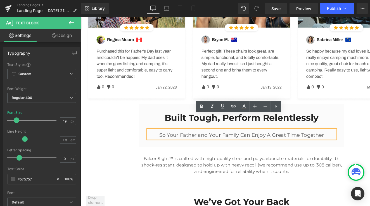
click at [196, 138] on p "So Your Father and Your Family Can Enjoy A Great Time Together" at bounding box center [249, 141] width 197 height 7
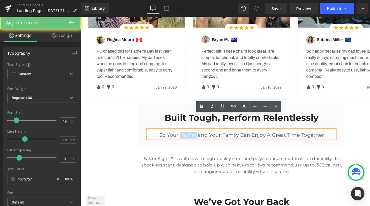
click at [196, 138] on p "So Your Father and Your Family Can Enjoy A Great Time Together" at bounding box center [249, 141] width 197 height 7
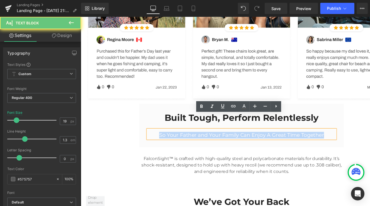
click at [196, 138] on p "So Your Father and Your Family Can Enjoy A Great Time Together" at bounding box center [249, 141] width 197 height 7
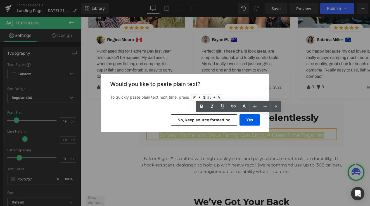
click at [195, 122] on button "No, keep source formatting" at bounding box center [204, 119] width 67 height 11
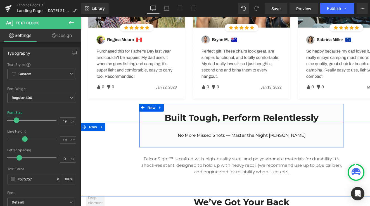
click at [232, 137] on span at bounding box center [235, 140] width 6 height 7
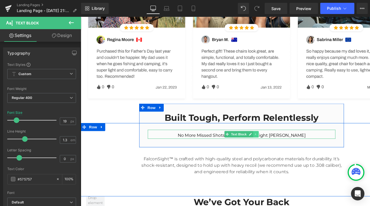
click at [265, 138] on icon at bounding box center [264, 139] width 3 height 3
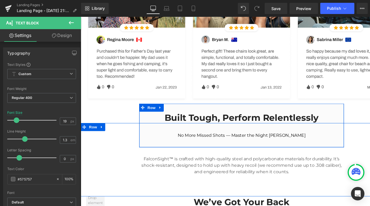
click at [263, 132] on div "Built Tough, Perform Relentlessly Heading No More Missed Shots — Master the Nig…" at bounding box center [249, 131] width 215 height 46
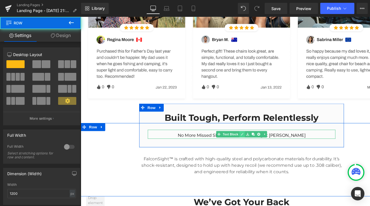
click at [248, 137] on link at bounding box center [251, 140] width 6 height 7
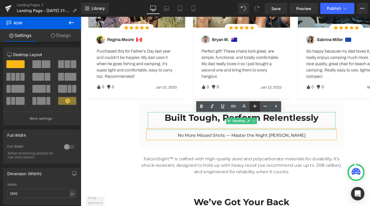
click at [255, 106] on icon at bounding box center [254, 105] width 3 height 3
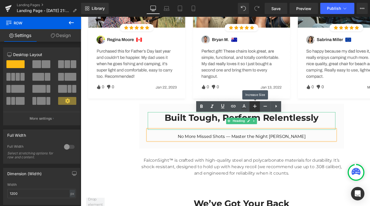
click at [255, 106] on icon at bounding box center [254, 105] width 3 height 3
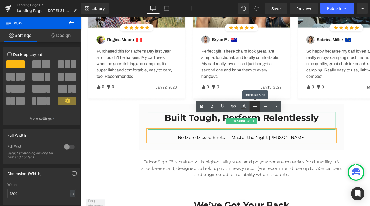
click at [255, 106] on icon at bounding box center [254, 105] width 3 height 3
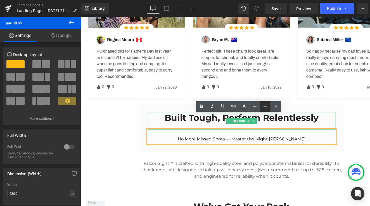
click at [264, 108] on icon at bounding box center [265, 106] width 7 height 7
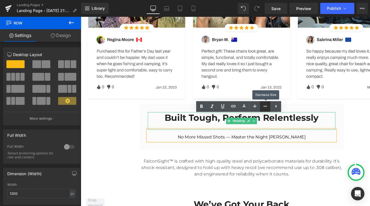
click at [264, 108] on icon at bounding box center [265, 106] width 7 height 7
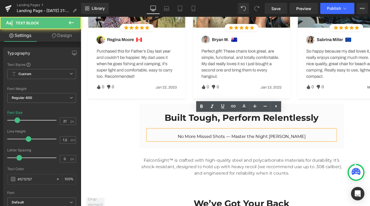
click at [246, 140] on span "No More Missed Shots — Master the Night [PERSON_NAME]" at bounding box center [250, 142] width 135 height 5
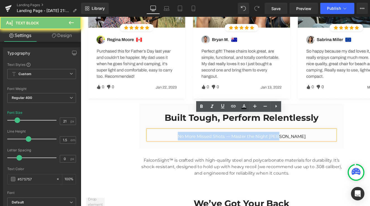
click at [246, 140] on span "No More Missed Shots — Master the Night [PERSON_NAME]" at bounding box center [250, 142] width 135 height 5
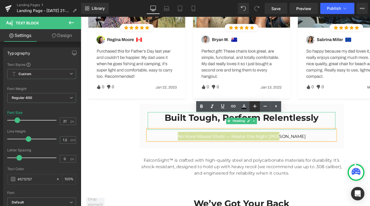
click at [254, 108] on icon at bounding box center [255, 106] width 7 height 7
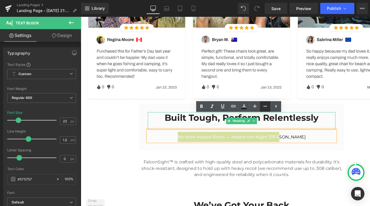
click at [265, 110] on link at bounding box center [265, 106] width 11 height 11
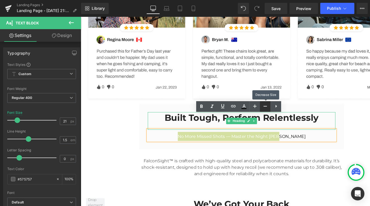
click at [264, 110] on link at bounding box center [265, 106] width 11 height 11
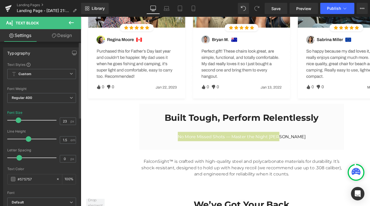
type input "24"
drag, startPoint x: 17, startPoint y: 121, endPoint x: 20, endPoint y: 118, distance: 3.6
click at [20, 118] on span at bounding box center [19, 120] width 6 height 6
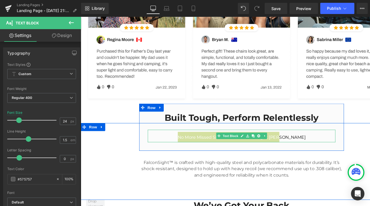
click at [295, 135] on div "No More Missed Shots — Master the Night [PERSON_NAME] Text Block" at bounding box center [249, 141] width 197 height 13
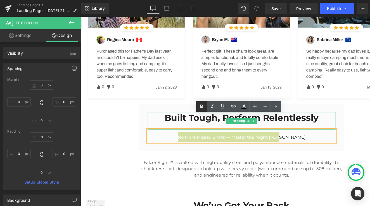
click at [202, 108] on icon at bounding box center [201, 106] width 7 height 7
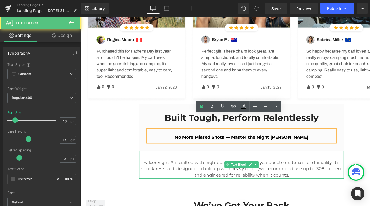
click at [304, 166] on p "FalconSight™ is crafted with high-quality steel and polycarbonate materials for…" at bounding box center [249, 176] width 215 height 20
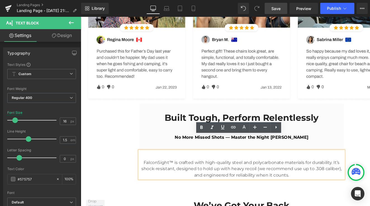
click at [277, 10] on span "Save" at bounding box center [276, 9] width 9 height 6
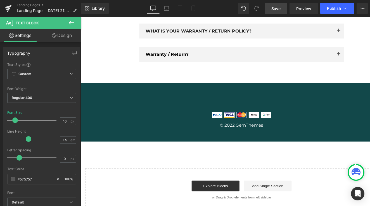
scroll to position [1619, 0]
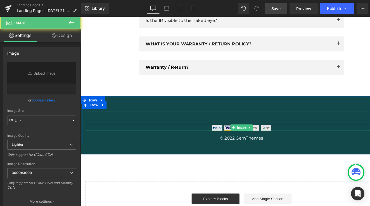
click at [223, 130] on img at bounding box center [250, 133] width 63 height 7
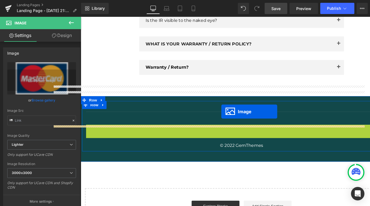
drag, startPoint x: 240, startPoint y: 109, endPoint x: 229, endPoint y: 114, distance: 11.9
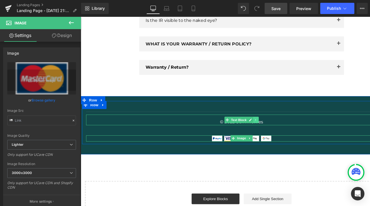
click at [266, 122] on link at bounding box center [265, 125] width 6 height 7
click at [269, 122] on link at bounding box center [268, 125] width 6 height 7
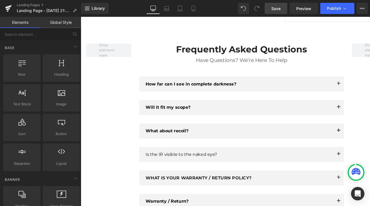
scroll to position [1473, 0]
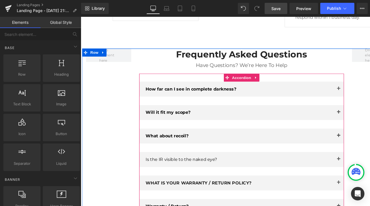
click at [215, 164] on span "Is the IR visible to the naked eye?" at bounding box center [186, 166] width 75 height 5
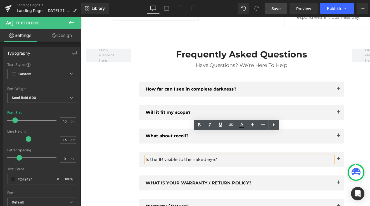
click at [202, 164] on span "Is the IR visible to the naked eye?" at bounding box center [186, 166] width 75 height 5
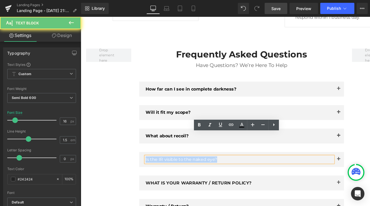
click at [202, 164] on span "Is the IR visible to the naked eye?" at bounding box center [186, 166] width 75 height 5
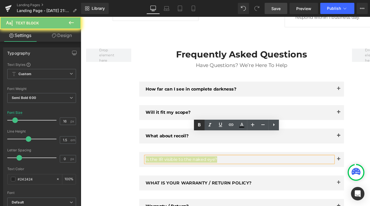
click at [201, 124] on icon at bounding box center [199, 124] width 7 height 7
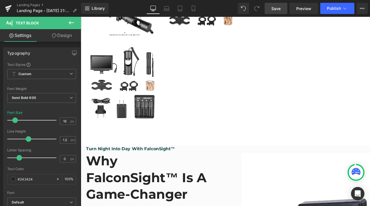
scroll to position [452, 0]
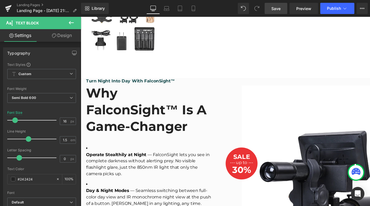
click at [72, 22] on icon at bounding box center [71, 22] width 7 height 7
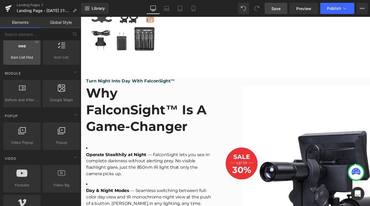
scroll to position [266, 0]
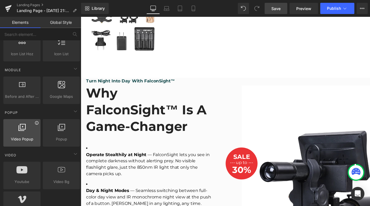
click at [37, 124] on icon at bounding box center [37, 123] width 4 height 4
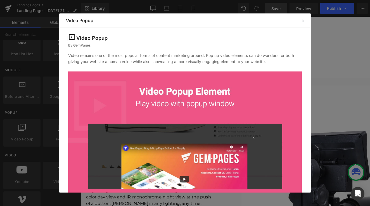
scroll to position [34, 0]
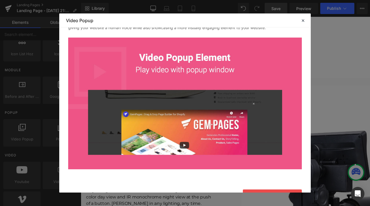
click at [184, 143] on img at bounding box center [185, 102] width 234 height 131
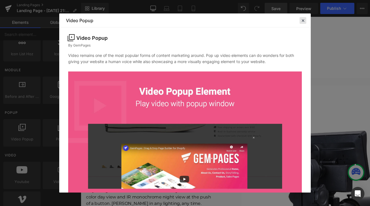
scroll to position [0, 0]
click at [303, 21] on icon at bounding box center [303, 20] width 5 height 5
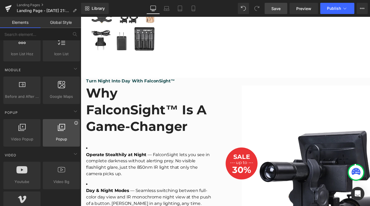
click at [74, 124] on icon at bounding box center [75, 122] width 3 height 3
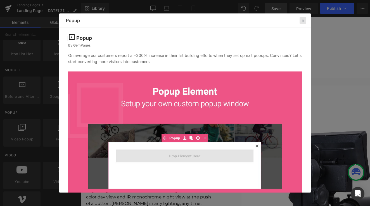
click at [303, 21] on icon at bounding box center [303, 20] width 5 height 5
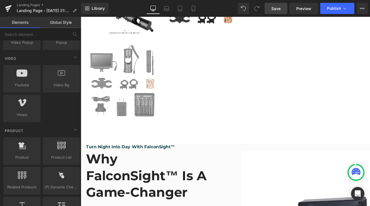
scroll to position [388, 0]
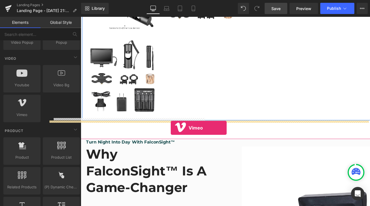
drag, startPoint x: 104, startPoint y: 131, endPoint x: 176, endPoint y: 133, distance: 71.3
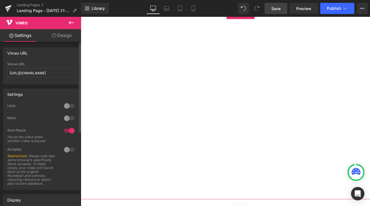
scroll to position [0, 0]
click at [45, 74] on input "[URL][DOMAIN_NAME]" at bounding box center [41, 72] width 69 height 9
paste input "432478246?fl=pl&fe=vl"
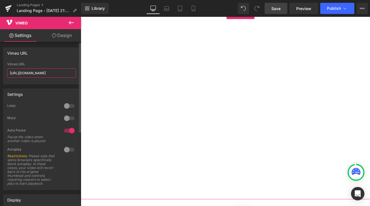
type input "[URL][DOMAIN_NAME]"
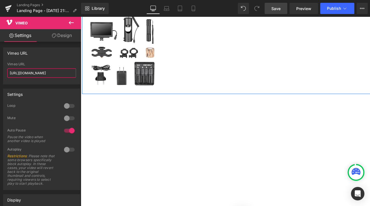
scroll to position [412, 0]
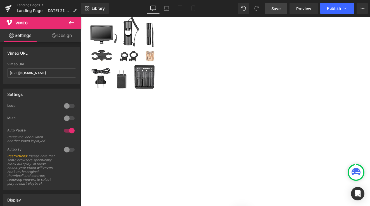
click at [73, 20] on icon at bounding box center [71, 22] width 7 height 7
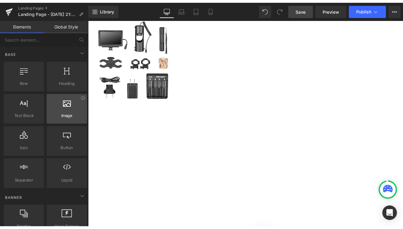
scroll to position [0, 0]
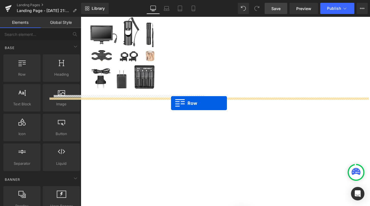
drag, startPoint x: 108, startPoint y: 88, endPoint x: 176, endPoint y: 107, distance: 70.6
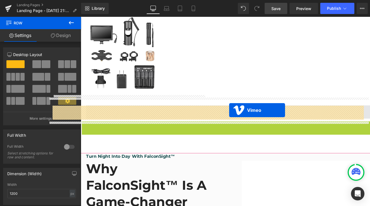
drag, startPoint x: 237, startPoint y: 131, endPoint x: 237, endPoint y: 115, distance: 15.9
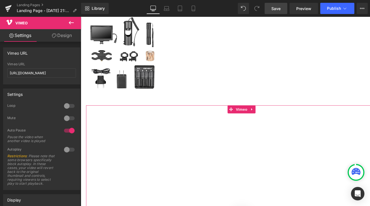
click at [61, 35] on link "Design" at bounding box center [62, 35] width 41 height 13
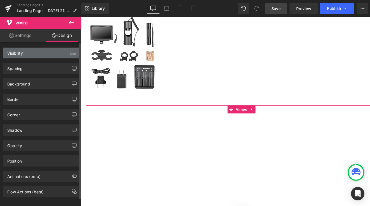
click at [38, 56] on div "Visibility (All)" at bounding box center [41, 53] width 77 height 11
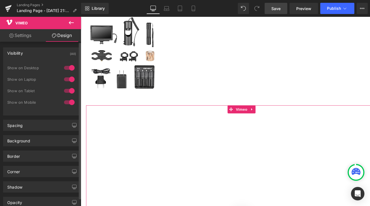
click at [38, 55] on div "Visibility (All)" at bounding box center [41, 53] width 77 height 11
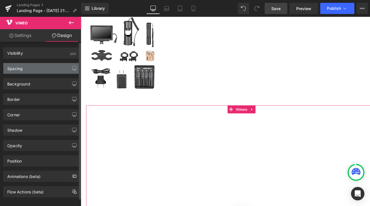
click at [32, 65] on div "Spacing" at bounding box center [41, 68] width 77 height 11
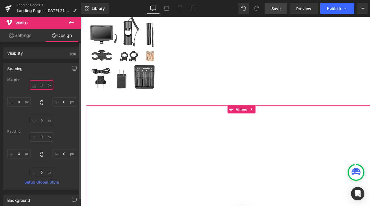
click at [38, 85] on input "0" at bounding box center [41, 84] width 23 height 9
click at [17, 103] on input "0" at bounding box center [18, 101] width 23 height 9
type input "40"
click at [60, 102] on input "0" at bounding box center [64, 101] width 23 height 9
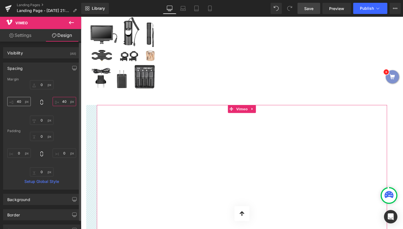
type input "40"
click at [17, 101] on input "40" at bounding box center [18, 101] width 23 height 9
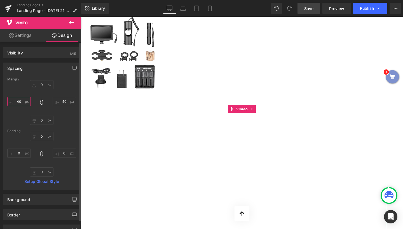
click at [19, 101] on input "40" at bounding box center [18, 101] width 23 height 9
type input "50"
click at [62, 102] on input "40" at bounding box center [64, 101] width 23 height 9
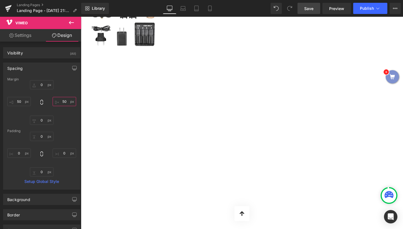
scroll to position [449, 0]
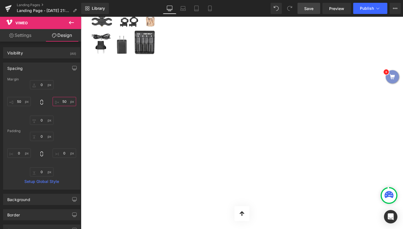
type input "50"
click at [310, 9] on span "Save" at bounding box center [308, 9] width 9 height 6
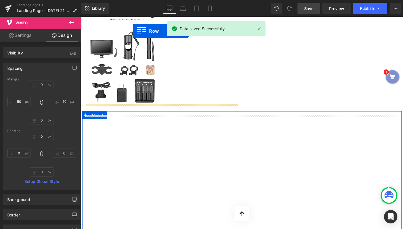
scroll to position [358, 0]
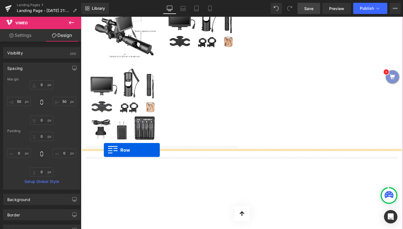
drag, startPoint x: 84, startPoint y: 115, endPoint x: 105, endPoint y: 157, distance: 46.4
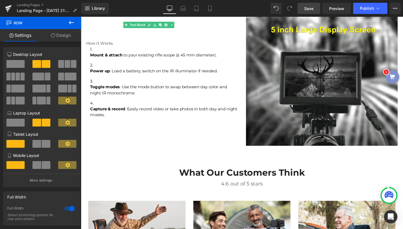
scroll to position [1117, 0]
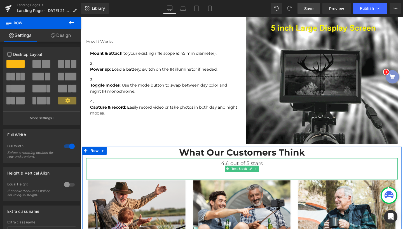
drag, startPoint x: 202, startPoint y: 146, endPoint x: 197, endPoint y: 151, distance: 7.1
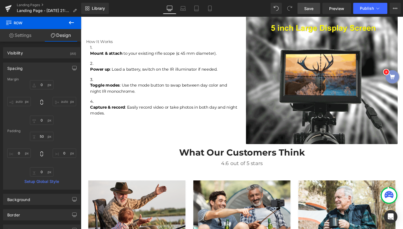
click at [277, 14] on div "Library Desktop Desktop Laptop Tablet Mobile Save Preview Publish Scheduled Upg…" at bounding box center [242, 8] width 322 height 17
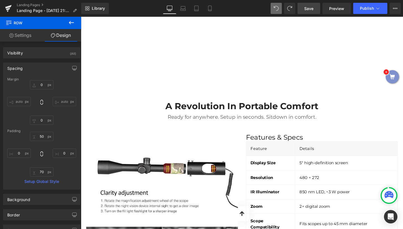
scroll to position [830, 0]
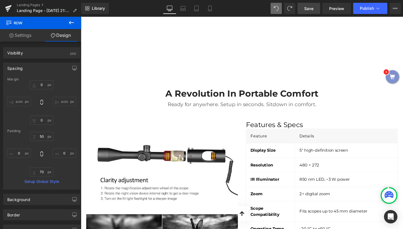
click at [71, 26] on button at bounding box center [72, 23] width 20 height 12
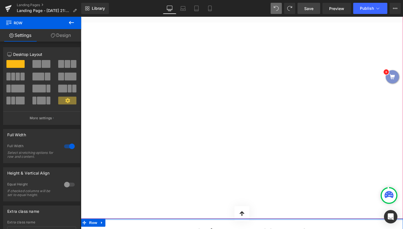
scroll to position [674, 0]
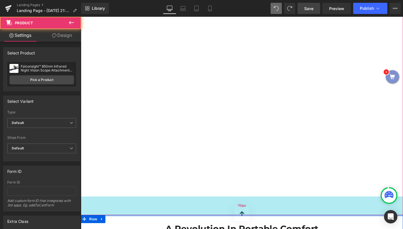
click at [232, 206] on div "70px" at bounding box center [250, 216] width 338 height 20
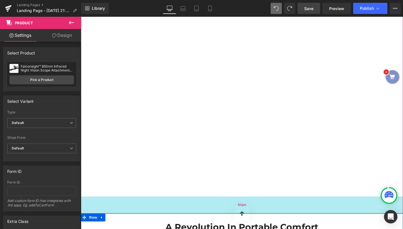
drag, startPoint x: 232, startPoint y: 199, endPoint x: 229, endPoint y: 197, distance: 3.0
click at [229, 206] on div "64px" at bounding box center [250, 215] width 338 height 18
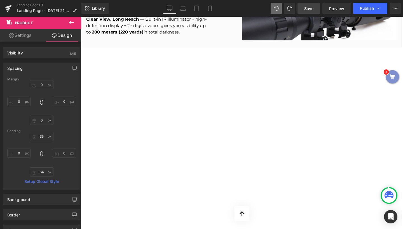
scroll to position [644, 0]
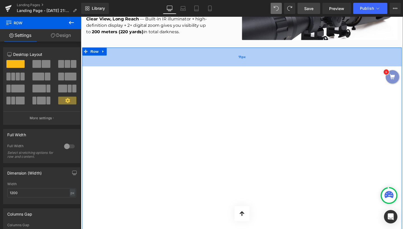
drag, startPoint x: 239, startPoint y: 41, endPoint x: 242, endPoint y: 52, distance: 11.7
click at [242, 52] on div "71px" at bounding box center [250, 59] width 336 height 20
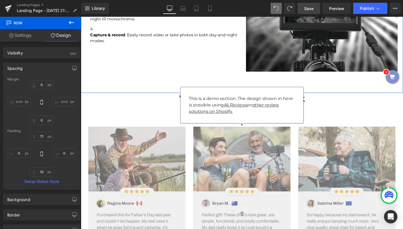
scroll to position [1157, 0]
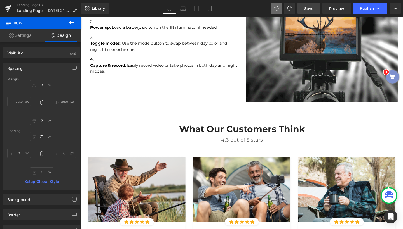
click at [71, 23] on icon at bounding box center [71, 22] width 5 height 3
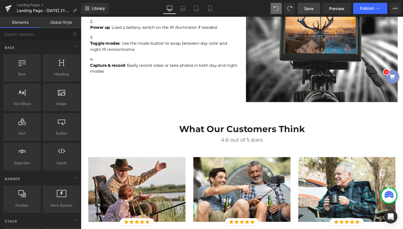
click at [312, 8] on span "Save" at bounding box center [308, 9] width 9 height 6
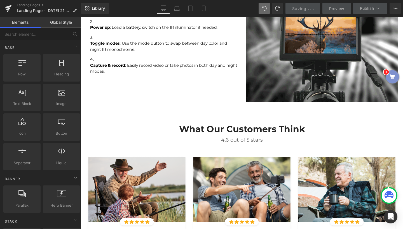
click at [312, 8] on div "Saving . . ." at bounding box center [303, 9] width 22 height 6
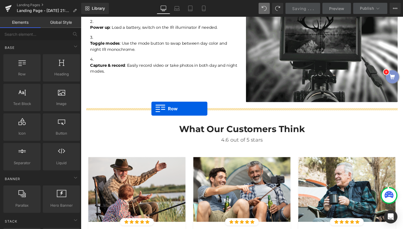
drag, startPoint x: 106, startPoint y: 89, endPoint x: 155, endPoint y: 114, distance: 54.4
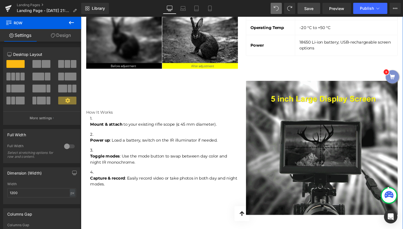
scroll to position [1037, 0]
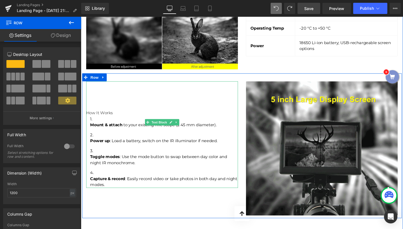
click at [100, 115] on undefined "How It Works" at bounding box center [100, 117] width 28 height 5
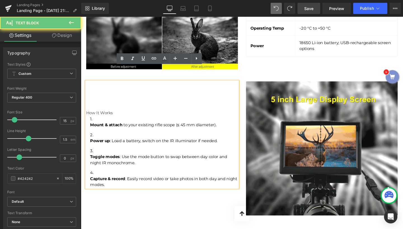
click at [97, 115] on undefined "How It Works" at bounding box center [100, 117] width 28 height 5
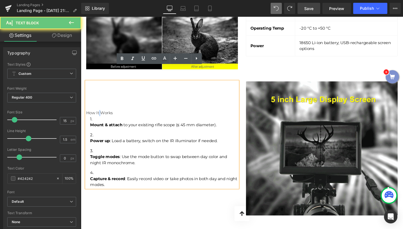
click at [97, 115] on undefined "How It Works" at bounding box center [100, 117] width 28 height 5
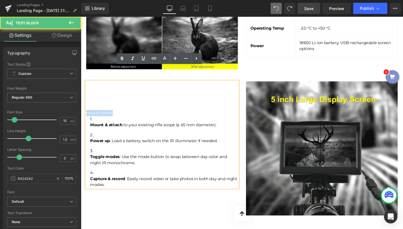
click at [97, 115] on undefined "How It Works" at bounding box center [100, 117] width 28 height 5
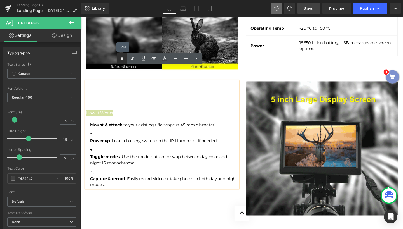
click at [123, 61] on icon at bounding box center [122, 58] width 7 height 7
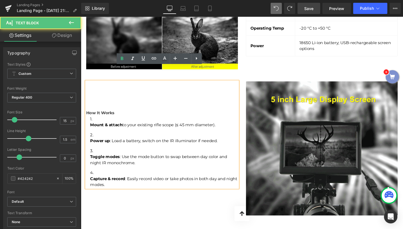
click at [96, 115] on strong "How It Works" at bounding box center [101, 117] width 30 height 5
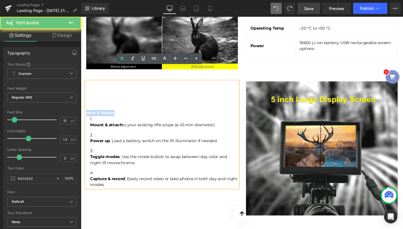
click at [96, 115] on strong "How It Works" at bounding box center [101, 117] width 30 height 5
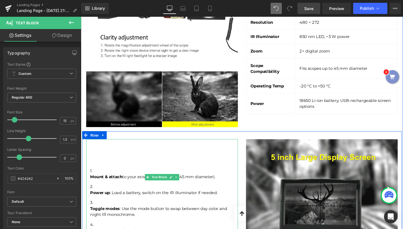
scroll to position [975, 0]
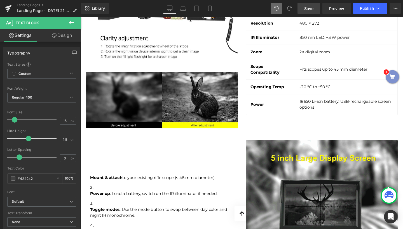
click at [71, 22] on icon at bounding box center [71, 22] width 7 height 7
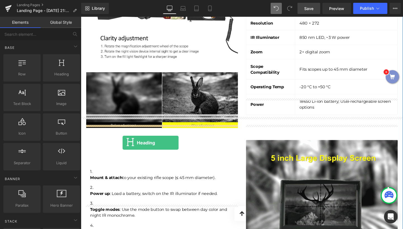
drag, startPoint x: 139, startPoint y: 91, endPoint x: 125, endPoint y: 149, distance: 60.5
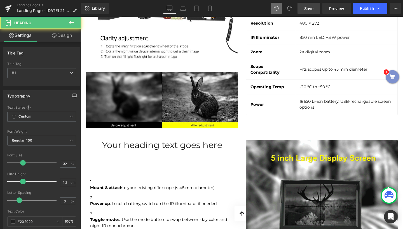
click at [81, 17] on div at bounding box center [81, 17] width 0 height 0
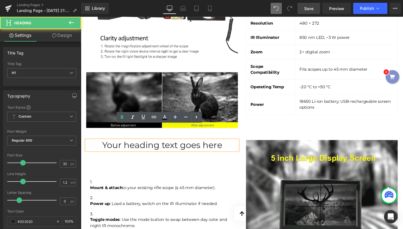
click at [142, 147] on h1 "Your heading text goes here" at bounding box center [165, 152] width 159 height 11
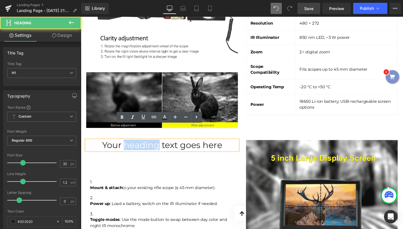
click at [142, 147] on h1 "Your heading text goes here" at bounding box center [165, 152] width 159 height 11
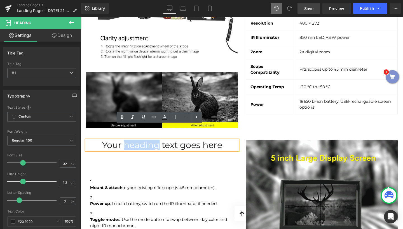
click at [142, 147] on h1 "Your heading text goes here" at bounding box center [165, 152] width 159 height 11
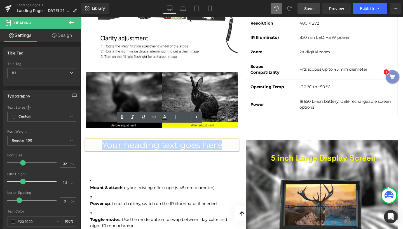
click at [142, 147] on h1 "Your heading text goes here" at bounding box center [165, 152] width 159 height 11
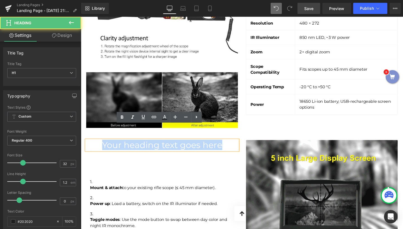
paste div
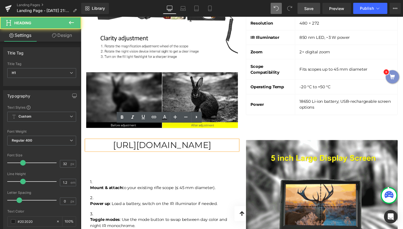
click at [152, 147] on h1 "[URL][DOMAIN_NAME]" at bounding box center [165, 152] width 159 height 11
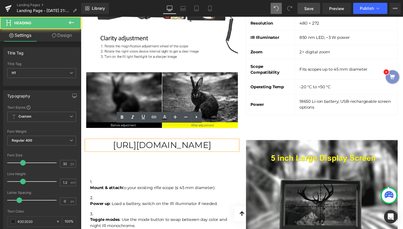
click at [152, 147] on h1 "[URL][DOMAIN_NAME]" at bounding box center [165, 152] width 159 height 11
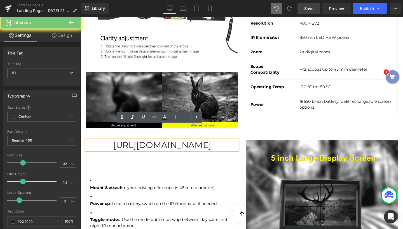
click at [152, 147] on h1 "[URL][DOMAIN_NAME]" at bounding box center [165, 152] width 159 height 11
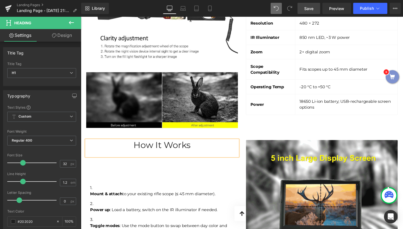
click at [160, 157] on div at bounding box center [165, 160] width 159 height 6
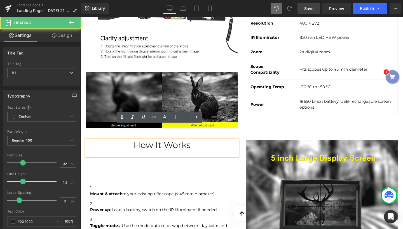
click at [161, 147] on h1 "How It Works" at bounding box center [165, 152] width 159 height 11
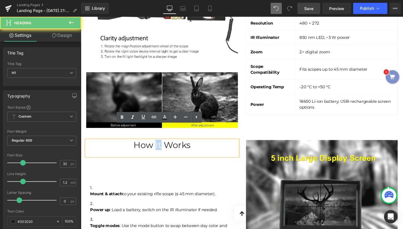
click at [161, 147] on h1 "How It Works" at bounding box center [165, 152] width 159 height 11
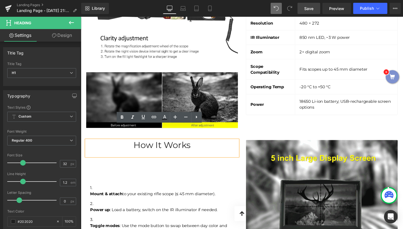
click at [139, 147] on h1 "How It Works" at bounding box center [165, 152] width 159 height 11
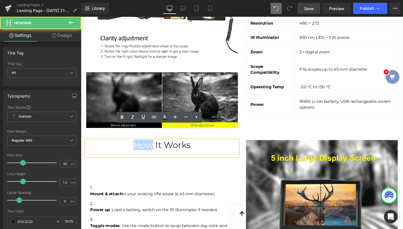
click at [138, 147] on h1 "How It Works" at bounding box center [165, 152] width 159 height 11
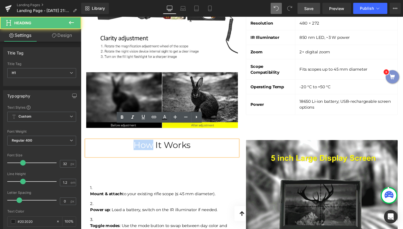
click at [138, 147] on h1 "How It Works" at bounding box center [165, 152] width 159 height 11
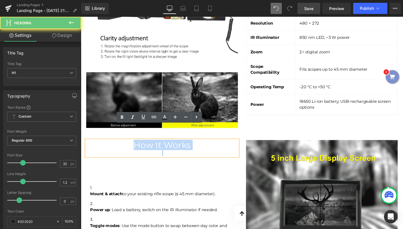
click at [138, 147] on h1 "How It Works" at bounding box center [165, 152] width 159 height 11
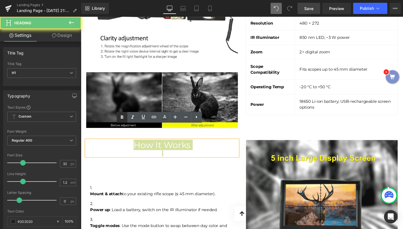
click at [121, 119] on icon at bounding box center [122, 117] width 7 height 7
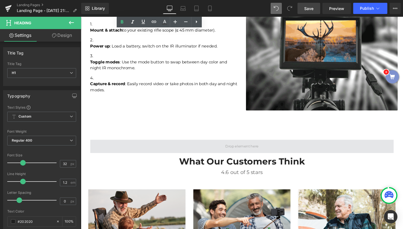
scroll to position [1139, 0]
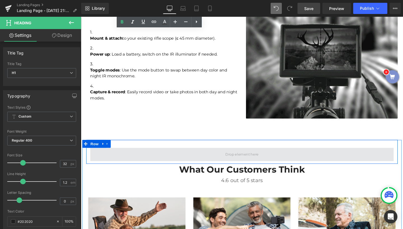
click at [211, 155] on span at bounding box center [250, 162] width 319 height 14
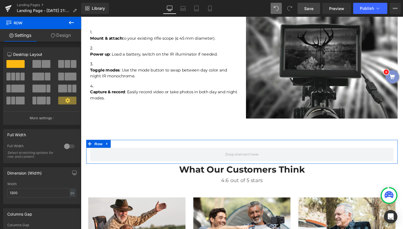
click at [66, 66] on span at bounding box center [68, 64] width 6 height 8
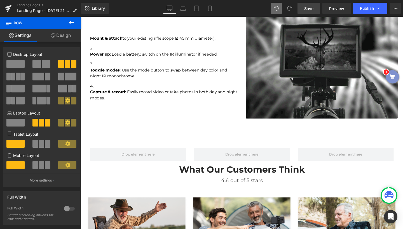
click at [71, 24] on icon at bounding box center [71, 22] width 7 height 7
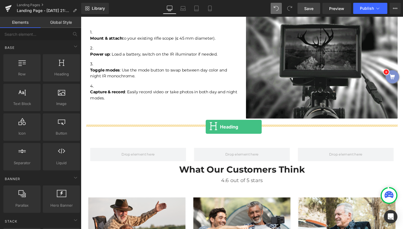
drag, startPoint x: 136, startPoint y: 89, endPoint x: 212, endPoint y: 133, distance: 87.3
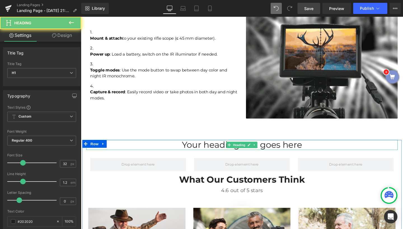
click at [214, 146] on h1 "Your heading text goes here" at bounding box center [249, 151] width 327 height 11
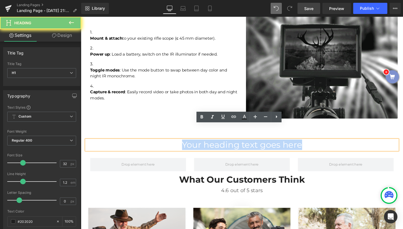
click at [214, 146] on h1 "Your heading text goes here" at bounding box center [249, 151] width 327 height 11
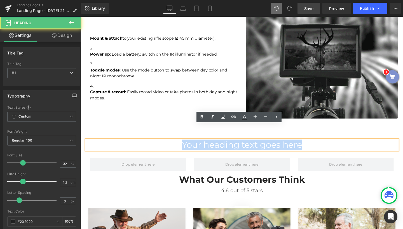
click at [216, 146] on h1 "Your heading text goes here" at bounding box center [249, 151] width 327 height 11
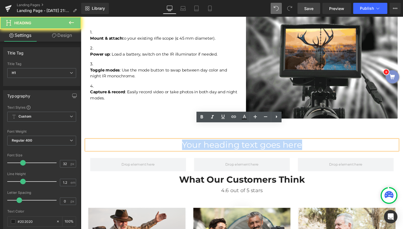
click at [216, 146] on h1 "Your heading text goes here" at bounding box center [249, 151] width 327 height 11
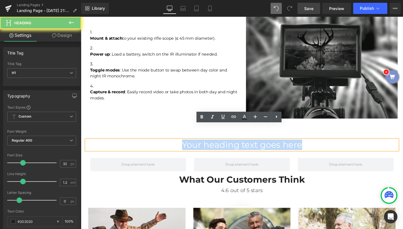
paste div
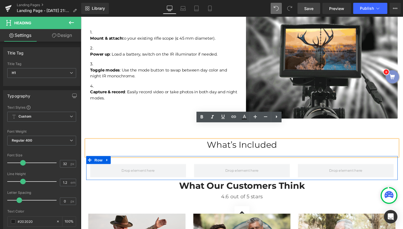
click at [197, 172] on div at bounding box center [249, 179] width 109 height 14
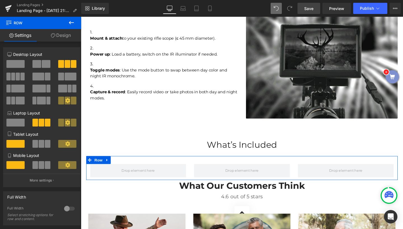
click at [44, 65] on span at bounding box center [46, 64] width 9 height 8
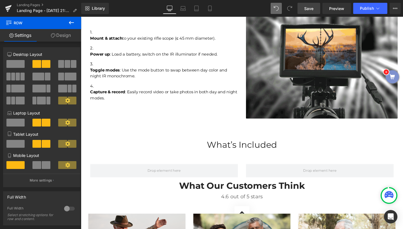
click at [70, 26] on icon at bounding box center [71, 22] width 7 height 7
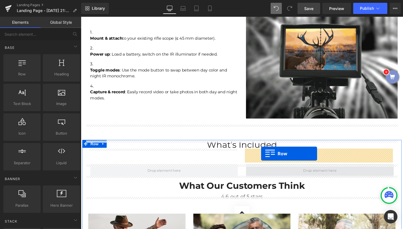
drag, startPoint x: 115, startPoint y: 93, endPoint x: 270, endPoint y: 161, distance: 169.3
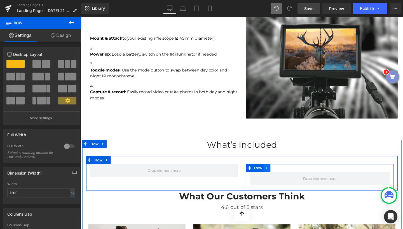
click at [276, 174] on icon at bounding box center [276, 176] width 4 height 4
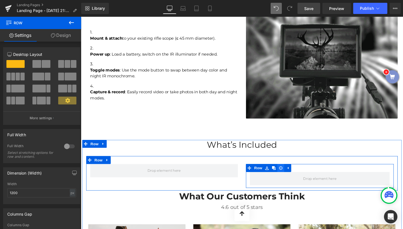
click at [290, 174] on icon at bounding box center [291, 176] width 4 height 4
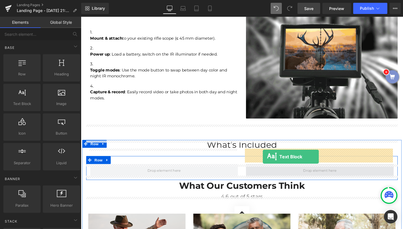
drag, startPoint x: 108, startPoint y: 112, endPoint x: 272, endPoint y: 164, distance: 171.7
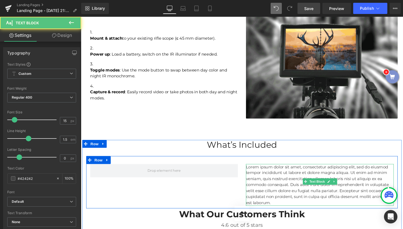
click at [282, 172] on p "Lorem ipsum dolor sit amet, consectetur adipiscing elit, sed do eiusmod tempor …" at bounding box center [331, 194] width 155 height 44
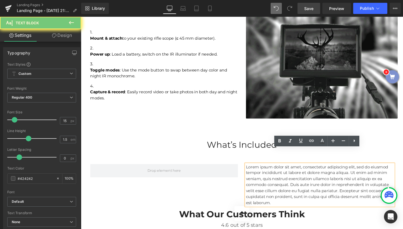
click at [282, 172] on p "Lorem ipsum dolor sit amet, consectetur adipiscing elit, sed do eiusmod tempor …" at bounding box center [331, 194] width 155 height 44
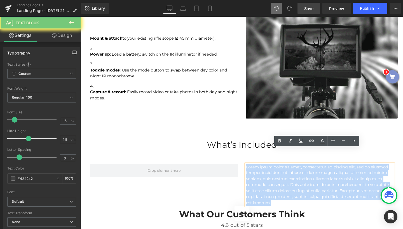
click at [282, 172] on p "Lorem ipsum dolor sit amet, consectetur adipiscing elit, sed do eiusmod tempor …" at bounding box center [331, 194] width 155 height 44
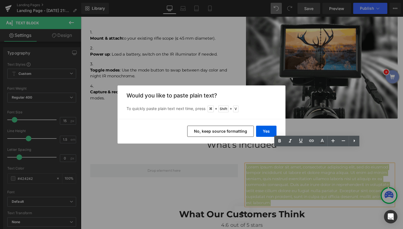
click at [235, 131] on button "No, keep source formatting" at bounding box center [220, 131] width 67 height 11
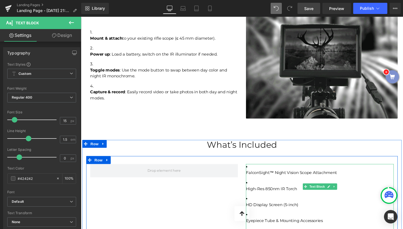
click at [293, 211] on p "HD Display Screen (5-inch)" at bounding box center [331, 214] width 155 height 6
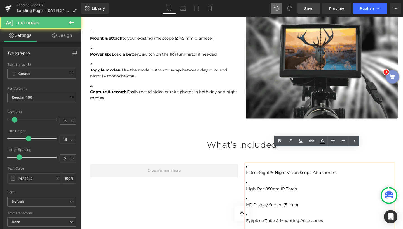
click at [293, 211] on p "HD Display Screen (5-inch)" at bounding box center [331, 214] width 155 height 6
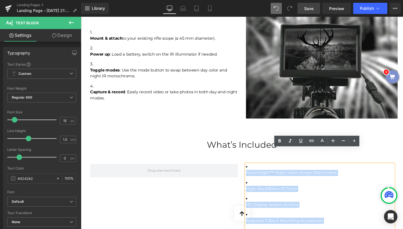
drag, startPoint x: 329, startPoint y: 199, endPoint x: 249, endPoint y: 145, distance: 96.8
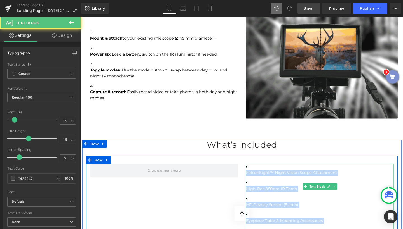
click at [293, 211] on p "HD Display Screen (5-inch)" at bounding box center [331, 214] width 155 height 6
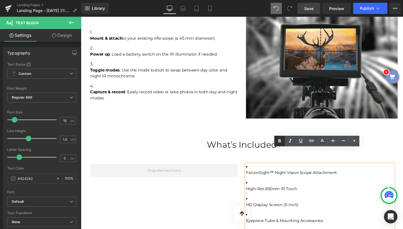
click at [278, 141] on icon at bounding box center [279, 141] width 7 height 7
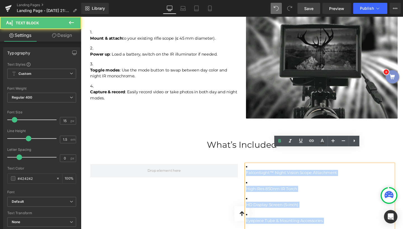
drag, startPoint x: 323, startPoint y: 199, endPoint x: 247, endPoint y: 145, distance: 94.0
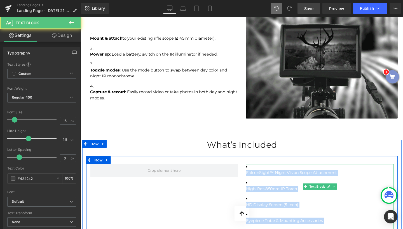
click at [288, 172] on div "FalconSight™ Night Vision Scope Attachment High-Res 850nm IR Torch HD Display S…" at bounding box center [331, 212] width 155 height 80
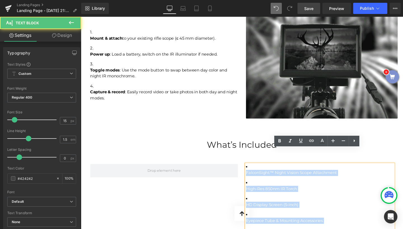
drag, startPoint x: 258, startPoint y: 158, endPoint x: 346, endPoint y: 201, distance: 98.7
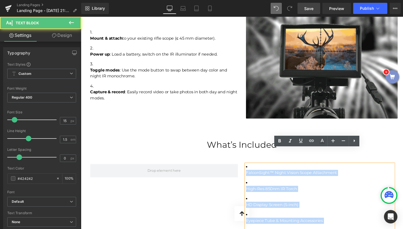
click at [346, 201] on div "FalconSight™ Night Vision Scope Attachment High-Res 850nm IR Torch HD Display S…" at bounding box center [331, 212] width 155 height 80
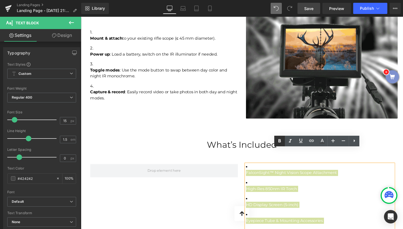
click at [280, 143] on icon at bounding box center [279, 141] width 7 height 7
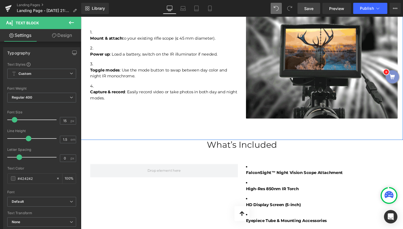
click at [74, 26] on button at bounding box center [72, 23] width 20 height 12
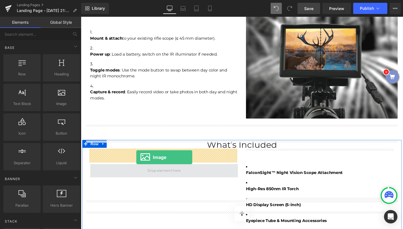
drag, startPoint x: 138, startPoint y: 118, endPoint x: 139, endPoint y: 165, distance: 47.0
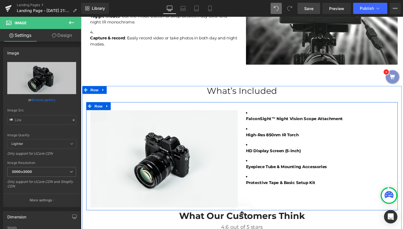
scroll to position [1197, 0]
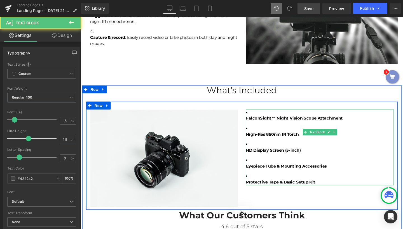
click at [299, 138] on strong "High-Res 850nm IR Torch" at bounding box center [281, 140] width 55 height 5
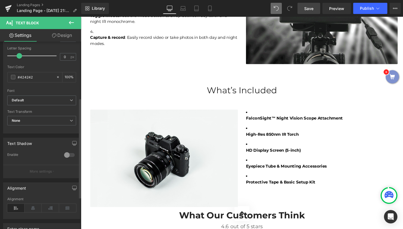
scroll to position [97, 0]
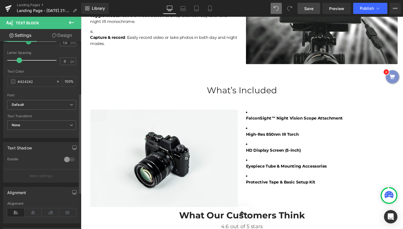
click at [68, 159] on div at bounding box center [69, 159] width 13 height 9
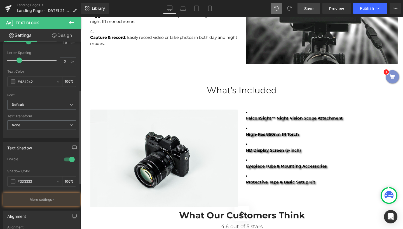
click at [68, 159] on div at bounding box center [69, 159] width 13 height 9
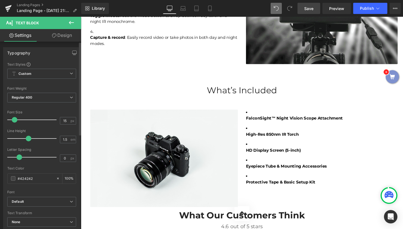
scroll to position [0, 0]
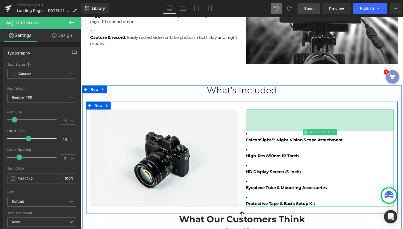
drag, startPoint x: 309, startPoint y: 99, endPoint x: 318, endPoint y: 122, distance: 24.5
click at [318, 122] on div "FalconSight™ Night Vision Scope Attachment High-Res 850nm IR Torch HD Display S…" at bounding box center [331, 165] width 155 height 102
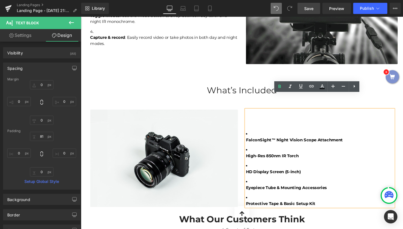
click at [258, 130] on div "FalconSight™ Night Vision Scope Attachment High-Res 850nm IR Torch HD Display S…" at bounding box center [331, 165] width 155 height 102
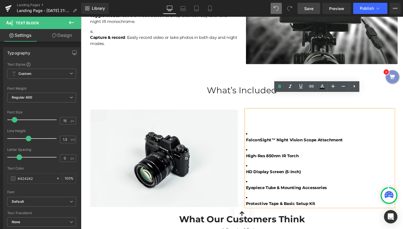
click at [346, 185] on div "Image FalconSight™ Night Vision Scope Attachment High-Res 850nm IR Torch HD Dis…" at bounding box center [249, 165] width 327 height 118
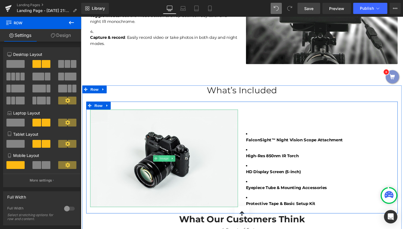
click at [164, 162] on span "Image" at bounding box center [168, 165] width 12 height 7
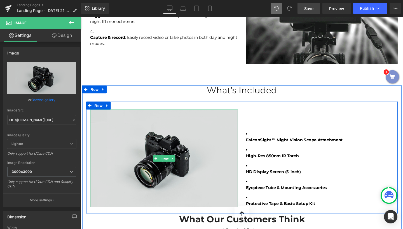
click at [173, 137] on img at bounding box center [168, 165] width 155 height 103
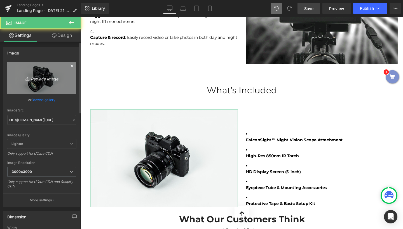
click at [38, 84] on link "Replace Image" at bounding box center [41, 78] width 69 height 32
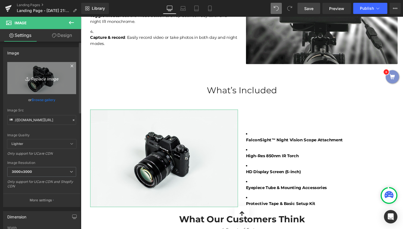
type input "C:\fakepath\2135_1024x1024_2x_9c7bf641-bf5a-4eca-bcfc-541b6c0fa625_1024x1024@2x…"
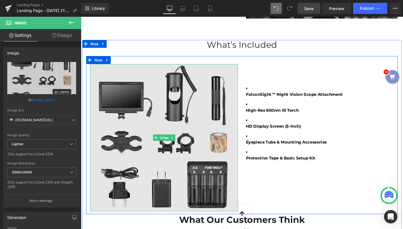
scroll to position [1245, 0]
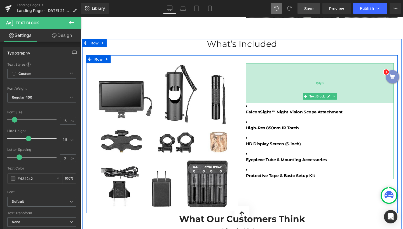
drag, startPoint x: 286, startPoint y: 66, endPoint x: 291, endPoint y: 86, distance: 20.2
click at [291, 86] on div "151px" at bounding box center [331, 87] width 155 height 42
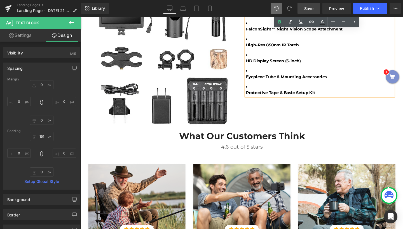
scroll to position [1334, 0]
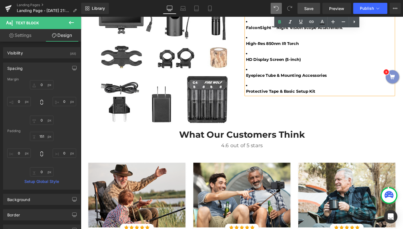
click at [285, 75] on div "Image FalconSight™ Night Vision Scope Attachment High-Res 850nm IR Torch HD Dis…" at bounding box center [249, 51] width 327 height 166
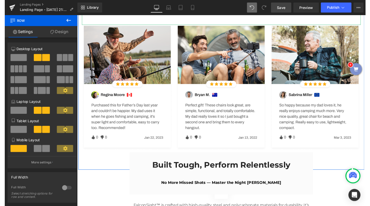
scroll to position [1476, 0]
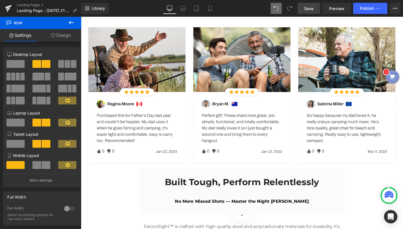
click at [312, 9] on span "Save" at bounding box center [308, 9] width 9 height 6
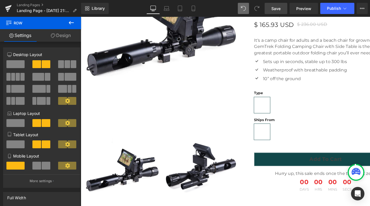
scroll to position [96, 0]
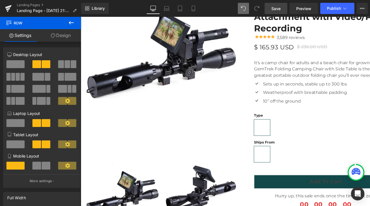
click at [277, 10] on span "Save" at bounding box center [276, 9] width 9 height 6
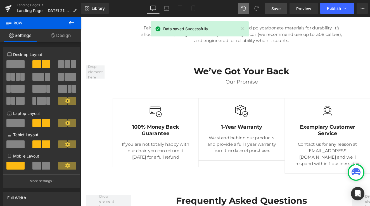
scroll to position [1686, 0]
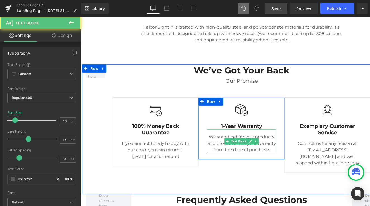
click at [225, 140] on p "We stand behind our products and provide a full 1 year warranty from the date o…" at bounding box center [250, 150] width 72 height 20
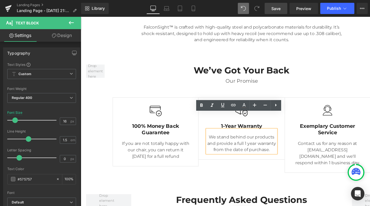
click at [264, 101] on div "Image 1-Year Warranty Text Block We stand behind our products and provide a ful…" at bounding box center [250, 133] width 90 height 65
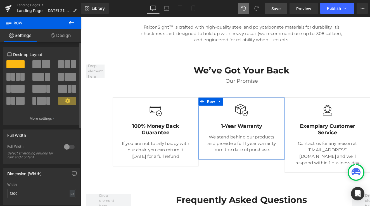
click at [18, 77] on span at bounding box center [18, 77] width 4 height 8
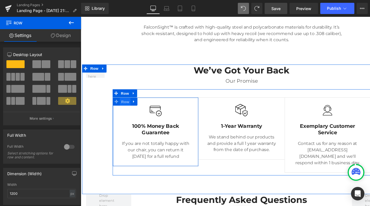
click at [127, 102] on span "Row" at bounding box center [127, 106] width 11 height 8
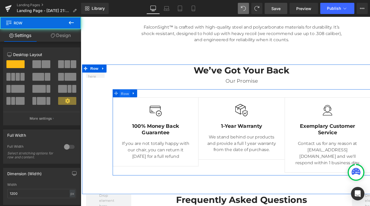
click at [127, 93] on span "Row" at bounding box center [127, 97] width 11 height 8
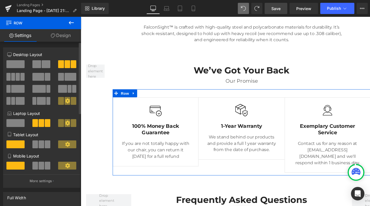
click at [16, 78] on span at bounding box center [18, 77] width 4 height 8
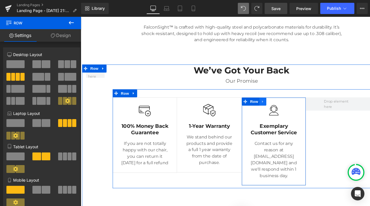
click at [273, 104] on icon at bounding box center [272, 106] width 4 height 4
click at [278, 104] on icon at bounding box center [280, 106] width 4 height 4
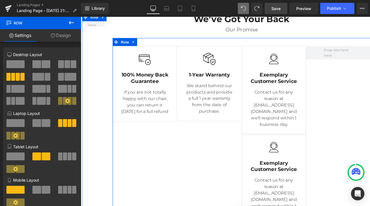
scroll to position [1726, 0]
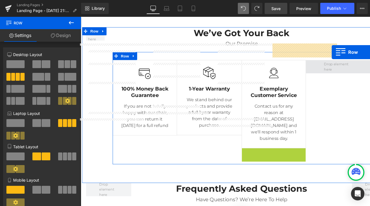
drag, startPoint x: 253, startPoint y: 136, endPoint x: 345, endPoint y: 54, distance: 123.0
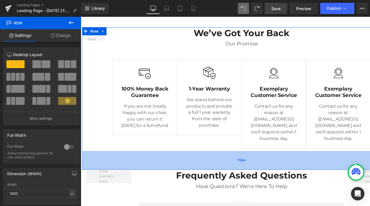
click at [226, 157] on div "70px" at bounding box center [250, 167] width 336 height 20
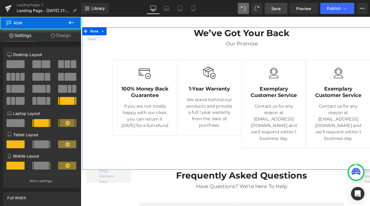
click at [218, 126] on div "Image 100% Money Back Guarantee Text Block If you are not totally happy with ou…" at bounding box center [249, 105] width 271 height 103
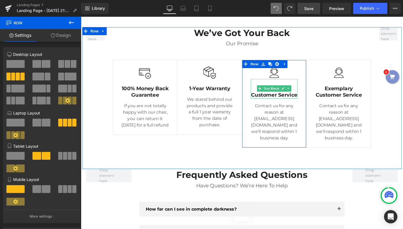
click at [276, 89] on p "Exemplary Customer Service" at bounding box center [283, 96] width 49 height 14
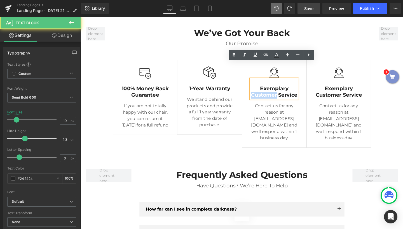
click at [276, 89] on p "Exemplary Customer Service" at bounding box center [283, 96] width 49 height 14
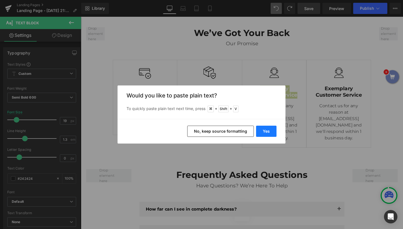
click at [266, 128] on button "Yes" at bounding box center [266, 131] width 20 height 11
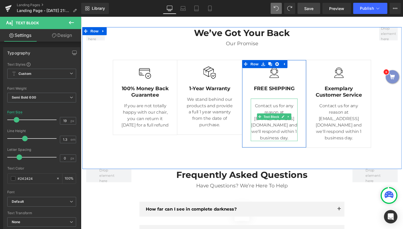
click at [267, 107] on p "Contact us for any reason at [EMAIL_ADDRESS][DOMAIN_NAME] and we'll respond wit…" at bounding box center [283, 127] width 49 height 40
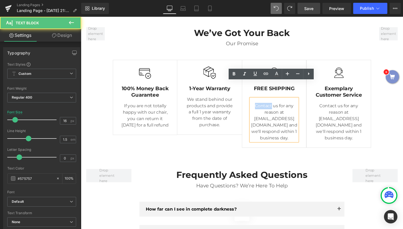
click at [267, 107] on p "Contact us for any reason at [EMAIL_ADDRESS][DOMAIN_NAME] and we'll respond wit…" at bounding box center [283, 127] width 49 height 40
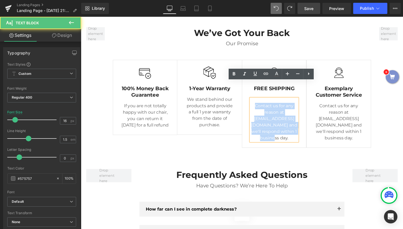
click at [267, 107] on p "Contact us for any reason at [EMAIL_ADDRESS][DOMAIN_NAME] and we'll respond wit…" at bounding box center [283, 127] width 49 height 40
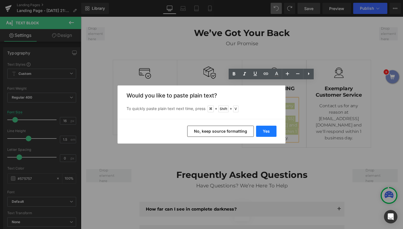
click at [265, 133] on button "Yes" at bounding box center [266, 131] width 20 height 11
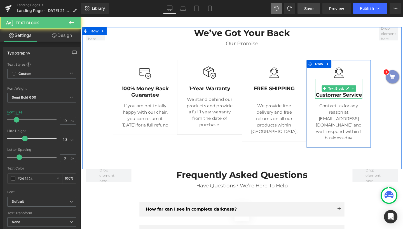
click at [357, 89] on p "Exemplary Customer Service" at bounding box center [351, 96] width 49 height 14
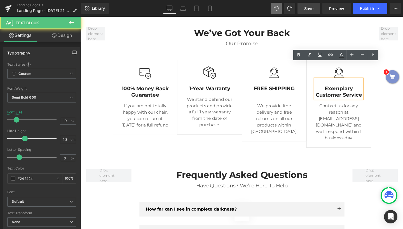
click at [352, 89] on p "Exemplary Customer Service" at bounding box center [351, 96] width 49 height 14
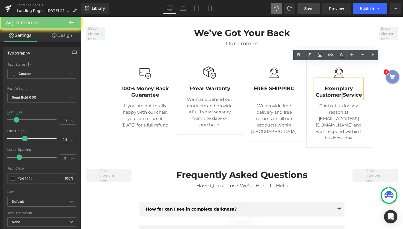
click at [352, 89] on p "Exemplary Customer Service" at bounding box center [351, 96] width 49 height 14
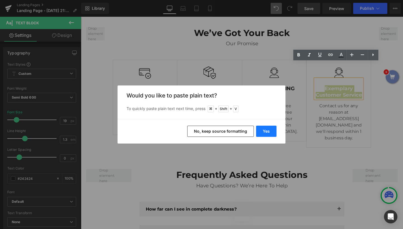
click at [266, 133] on button "Yes" at bounding box center [266, 131] width 20 height 11
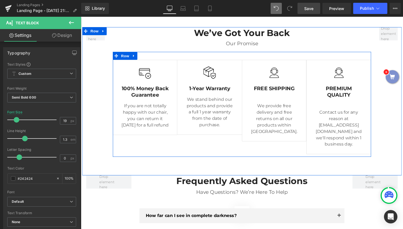
click at [337, 114] on p "Contact us for any reason at [EMAIL_ADDRESS][DOMAIN_NAME] and we'll respond wit…" at bounding box center [351, 134] width 49 height 40
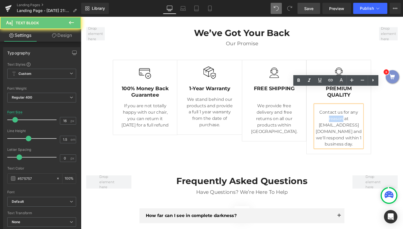
click at [337, 114] on p "Contact us for any reason at [EMAIL_ADDRESS][DOMAIN_NAME] and we'll respond wit…" at bounding box center [351, 134] width 49 height 40
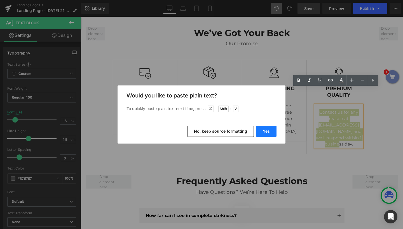
click at [268, 131] on button "Yes" at bounding box center [266, 131] width 20 height 11
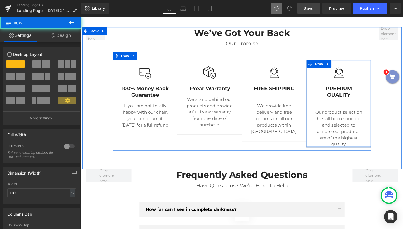
drag, startPoint x: 347, startPoint y: 134, endPoint x: 347, endPoint y: 110, distance: 23.2
click at [347, 110] on div "Image PREMIUM QUALITY Text Block Our product selection has all been sourced and…" at bounding box center [352, 108] width 68 height 93
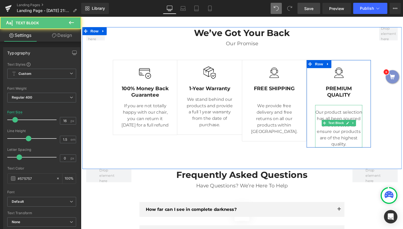
click at [349, 110] on div "Our product selection has all been sourced and selected to ensure our products …" at bounding box center [351, 132] width 49 height 45
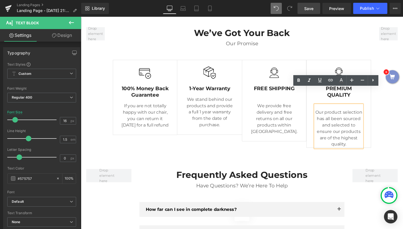
click at [349, 110] on div "Our product selection has all been sourced and selected to ensure our products …" at bounding box center [351, 132] width 49 height 45
click at [402, 52] on div "We’ve Got Your Back Heading Our Promise Text Block Image 100% Money Back Guaran…" at bounding box center [250, 103] width 336 height 150
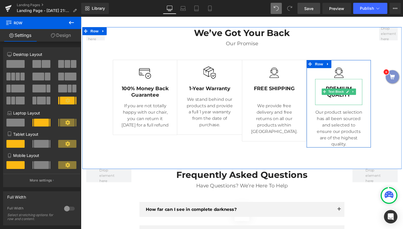
click at [354, 89] on p "PREMIUM QUALITY" at bounding box center [351, 96] width 49 height 14
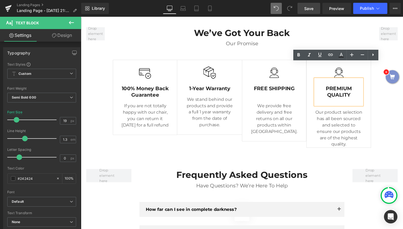
click at [337, 89] on p "PREMIUM QUALITY" at bounding box center [351, 96] width 49 height 14
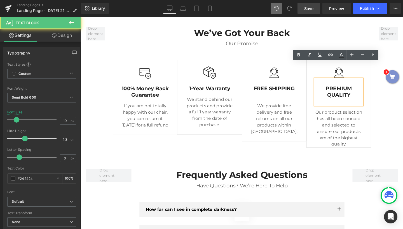
click at [339, 89] on p "PREMIUM QUALITY" at bounding box center [351, 96] width 49 height 14
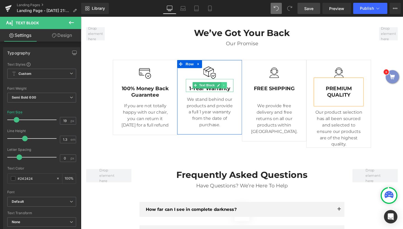
click at [230, 86] on link at bounding box center [231, 89] width 6 height 7
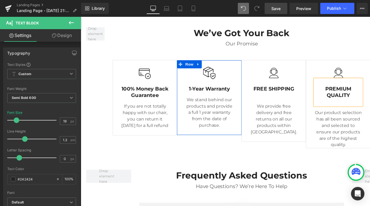
click at [221, 72] on span "Image" at bounding box center [216, 75] width 12 height 7
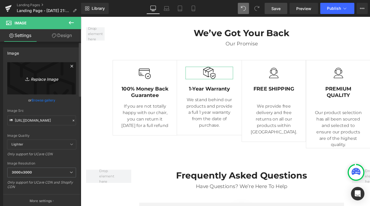
click at [42, 82] on link "Replace Image" at bounding box center [41, 78] width 69 height 32
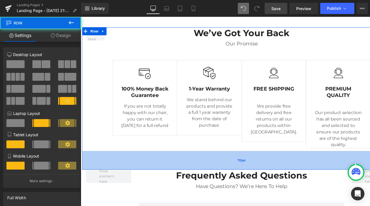
click at [319, 157] on div "70px" at bounding box center [250, 167] width 336 height 20
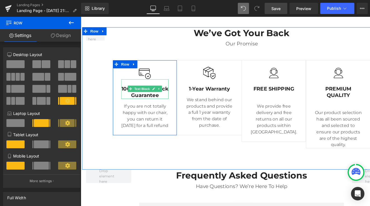
click at [143, 89] on span "Text Block" at bounding box center [145, 92] width 18 height 7
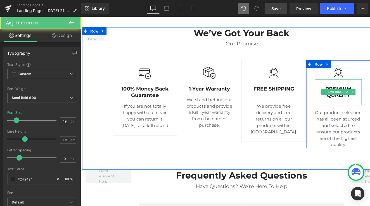
click at [346, 89] on p "PREMIUM QUALITY" at bounding box center [351, 96] width 49 height 14
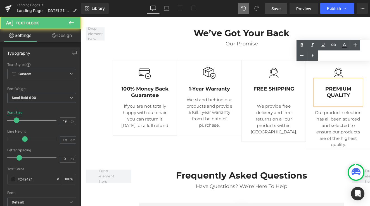
click at [348, 89] on p "PREMIUM QUALITY" at bounding box center [351, 96] width 49 height 14
click at [349, 110] on div "Our product selection has all been sourced and selected to ensure our products …" at bounding box center [351, 132] width 49 height 45
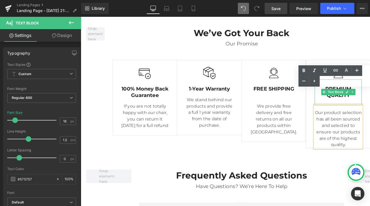
click at [337, 79] on div "Text Color Highlight Color #333333" at bounding box center [335, 75] width 72 height 21
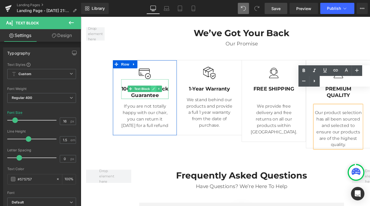
click at [155, 89] on link at bounding box center [158, 92] width 6 height 7
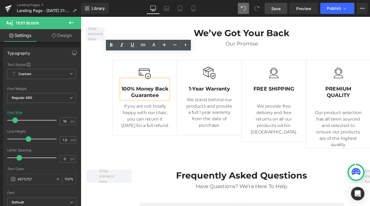
click at [151, 89] on p "100% Money Back Guarantee" at bounding box center [148, 96] width 50 height 14
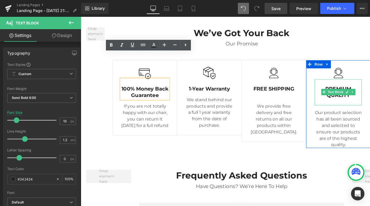
click at [348, 89] on p "PREMIUM QUALITY" at bounding box center [351, 96] width 49 height 14
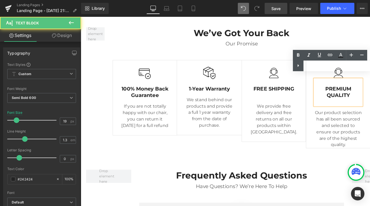
click at [335, 69] on div "Text Color Highlight Color #333333" at bounding box center [331, 60] width 77 height 21
click at [357, 89] on p "PREMIUM QUALITY" at bounding box center [351, 96] width 49 height 14
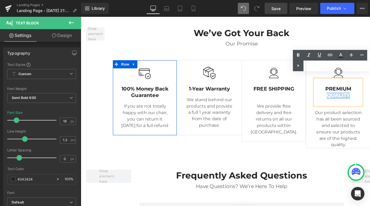
click at [145, 82] on div "100% Money Back Guarantee Text Block" at bounding box center [148, 92] width 50 height 20
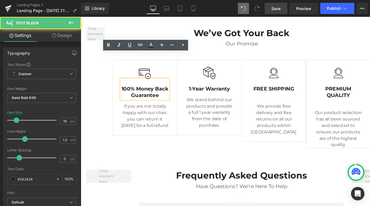
click at [140, 89] on p "100% Money Back Guarantee" at bounding box center [148, 96] width 50 height 14
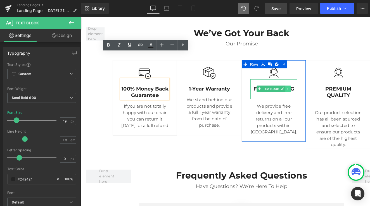
click at [300, 89] on link at bounding box center [299, 92] width 6 height 7
click at [286, 89] on link at bounding box center [285, 92] width 6 height 7
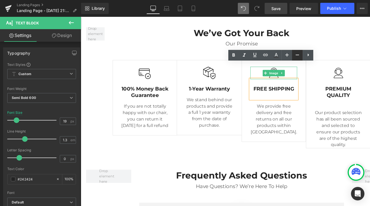
click at [296, 55] on icon at bounding box center [297, 54] width 7 height 7
click at [305, 56] on link at bounding box center [308, 55] width 11 height 11
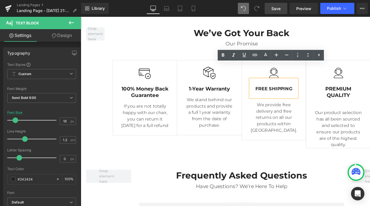
click at [301, 101] on div "We provide free delivery and free returns on all our products within [GEOGRAPHI…" at bounding box center [283, 120] width 49 height 38
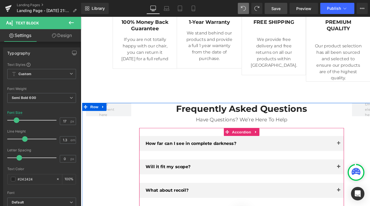
scroll to position [1796, 0]
